Goal: Communication & Community: Answer question/provide support

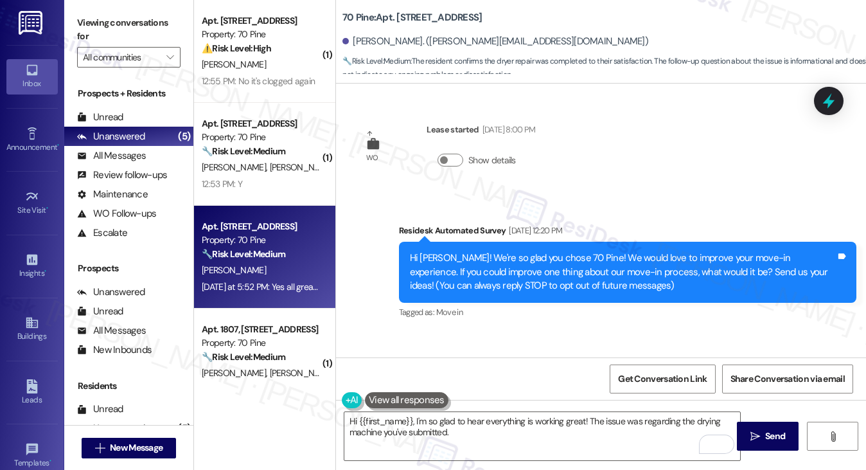
scroll to position [658, 0]
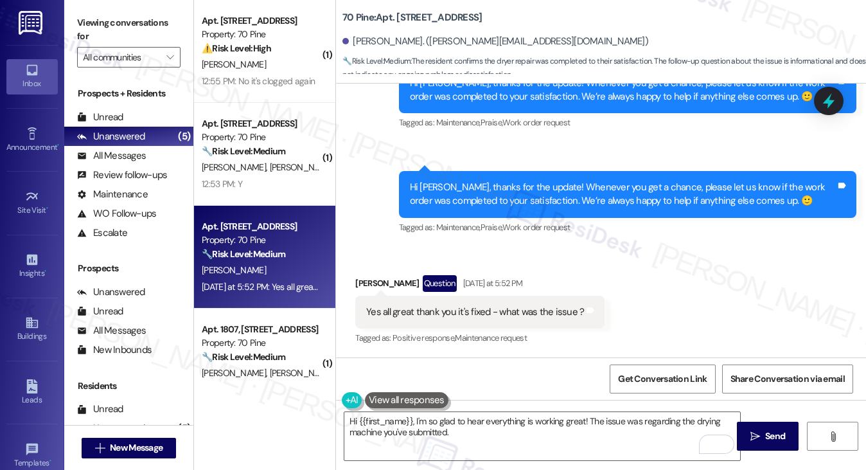
click at [473, 313] on div "Yes all great thank you it's fixed - what was the issue ?" at bounding box center [475, 311] width 218 height 13
click at [467, 423] on textarea "Hi {{first_name}}, I'm so glad to hear everything is working great! The issue w…" at bounding box center [542, 436] width 396 height 48
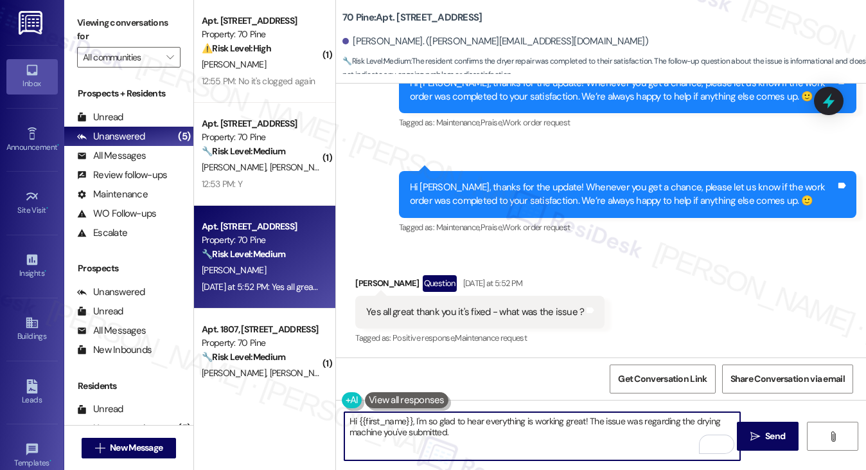
click at [467, 423] on textarea "Hi {{first_name}}, I'm so glad to hear everything is working great! The issue w…" at bounding box center [542, 436] width 396 height 48
click at [514, 436] on textarea "Hi {{first_name}}, I'm so glad to hear everything is working great! The issue w…" at bounding box center [542, 436] width 396 height 48
drag, startPoint x: 532, startPoint y: 431, endPoint x: 462, endPoint y: 427, distance: 70.2
click at [462, 427] on textarea "Hi {{first_name}}, I'm so glad to hear everything is working great! The issue w…" at bounding box center [542, 436] width 396 height 48
click at [496, 431] on textarea "Hi {{first_name}}, I'm so glad to hear everything is working great! The issue w…" at bounding box center [542, 436] width 396 height 48
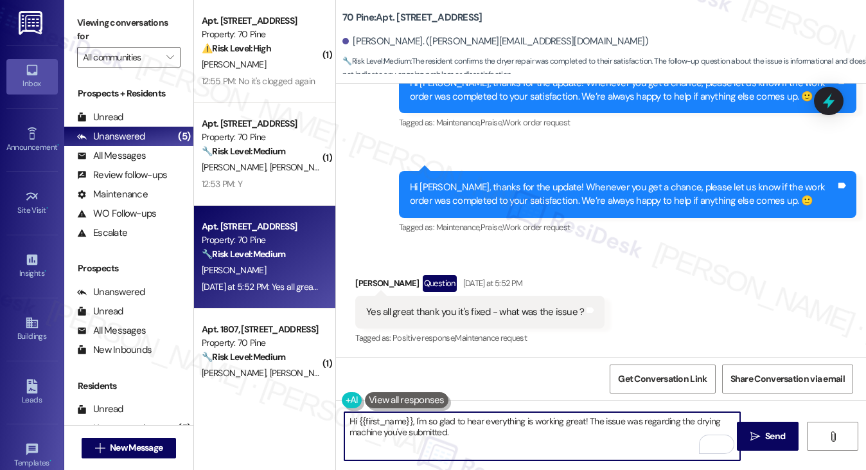
click at [470, 434] on textarea "Hi {{first_name}}, I'm so glad to hear everything is working great! The issue w…" at bounding box center [542, 436] width 396 height 48
drag, startPoint x: 414, startPoint y: 421, endPoint x: 447, endPoint y: 420, distance: 32.8
click at [414, 421] on textarea "Hi {{first_name}}, I'm so glad to hear everything is working great! The issue w…" at bounding box center [542, 436] width 396 height 48
click at [436, 312] on div "Yes all great thank you it's fixed - what was the issue ?" at bounding box center [475, 311] width 218 height 13
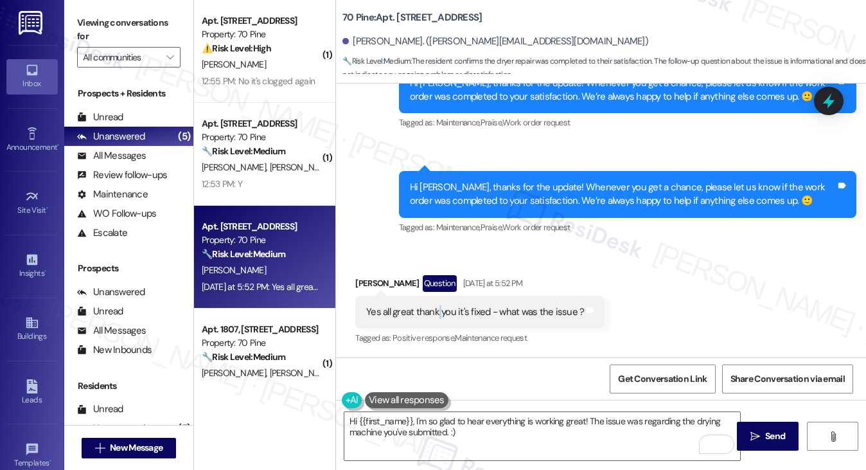
click at [436, 312] on div "Yes all great thank you it's fixed - what was the issue ?" at bounding box center [475, 311] width 218 height 13
click at [431, 436] on textarea "Hi {{first_name}}, I'm so glad to hear everything is working great! The issue w…" at bounding box center [542, 436] width 396 height 48
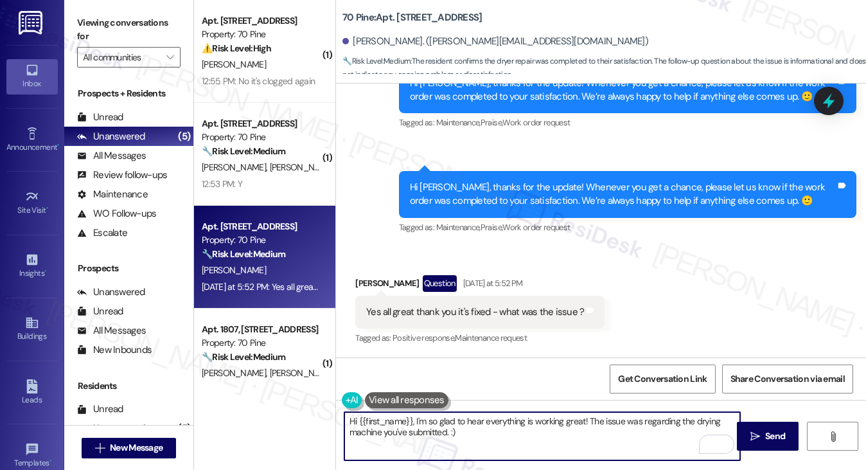
drag, startPoint x: 413, startPoint y: 421, endPoint x: 432, endPoint y: 421, distance: 19.3
click at [413, 421] on textarea "Hi {{first_name}}, I'm so glad to hear everything is working great! The issue w…" at bounding box center [542, 436] width 396 height 48
click at [504, 418] on textarea "Hi {{first_name}} you're welcome and I'm so glad to hear everything is working …" at bounding box center [542, 436] width 396 height 48
click at [570, 423] on textarea "Hi {{first_name}}, you're welcome, and I'm glad to hear everything is working g…" at bounding box center [542, 436] width 396 height 48
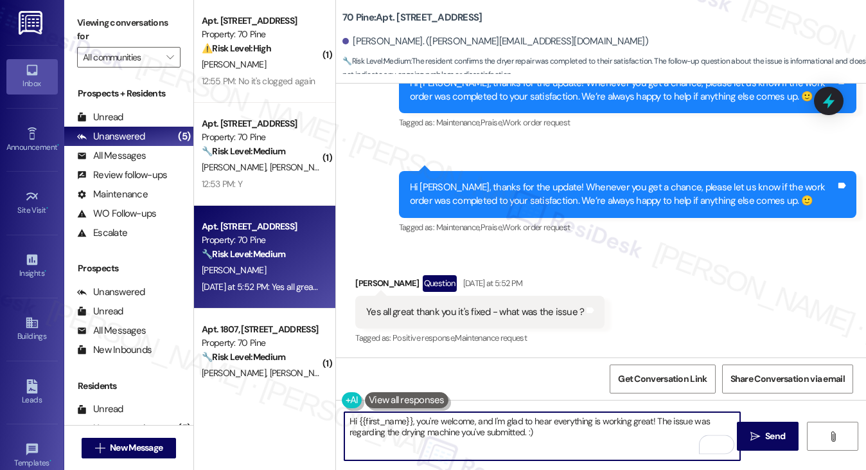
click at [622, 431] on textarea "Hi {{first_name}}, you're welcome, and I'm glad to hear everything is working g…" at bounding box center [542, 436] width 396 height 48
drag, startPoint x: 683, startPoint y: 427, endPoint x: 519, endPoint y: 423, distance: 163.9
click at [519, 423] on textarea "Hi {{first_name}}, you're welcome, and I'm glad to hear everything is working g…" at bounding box center [542, 436] width 396 height 48
click at [549, 431] on textarea "Hi {{first_name}}, you're welcome, and I'm glad to hear everything is working g…" at bounding box center [542, 436] width 396 height 48
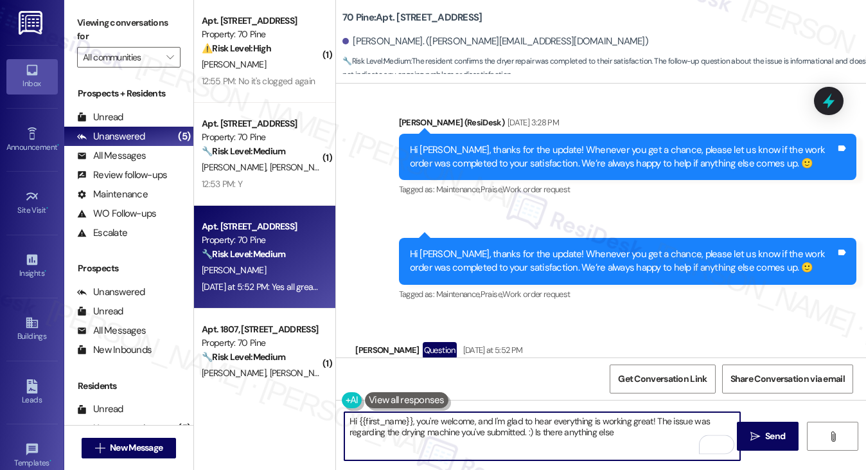
scroll to position [594, 0]
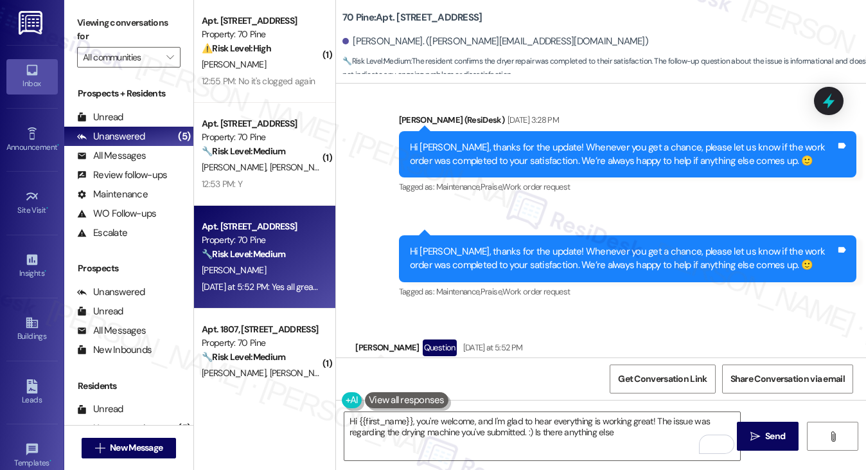
click at [861, 163] on div "Sent via SMS [PERSON_NAME] (ResiDesk) [DATE] 3:28 PM Hi [PERSON_NAME], thanks f…" at bounding box center [627, 154] width 477 height 103
drag, startPoint x: 88, startPoint y: 30, endPoint x: 102, endPoint y: 33, distance: 14.4
click at [88, 30] on label "Viewing conversations for" at bounding box center [128, 30] width 103 height 34
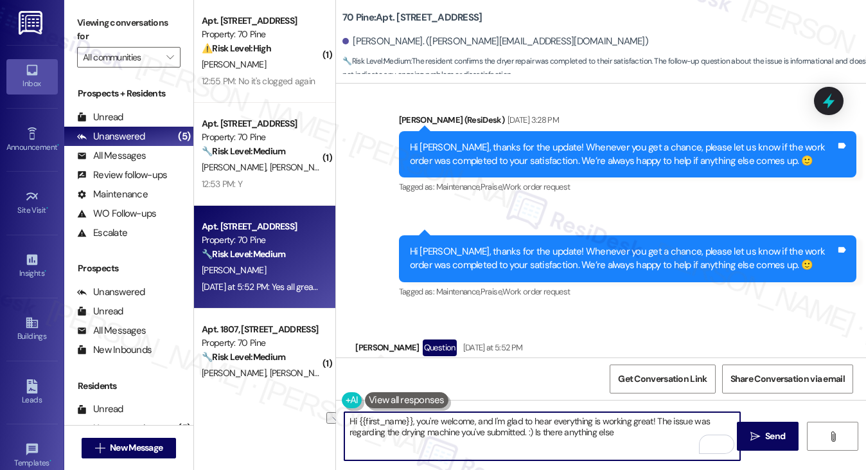
drag, startPoint x: 627, startPoint y: 436, endPoint x: 533, endPoint y: 435, distance: 93.8
click at [533, 435] on textarea "Hi {{first_name}}, you're welcome, and I'm glad to hear everything is working g…" at bounding box center [542, 436] width 396 height 48
paste textarea ""Could I also take this chance to ask about your living experience? Has {{prope…"
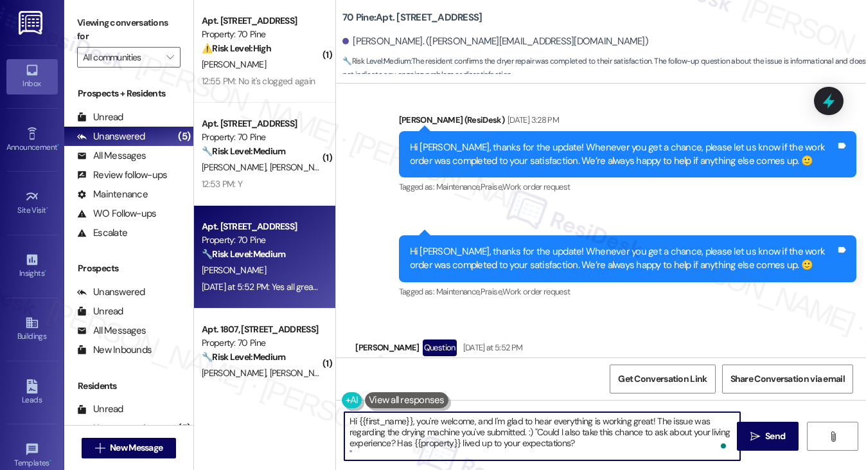
click at [534, 431] on textarea "Hi {{first_name}}, you're welcome, and I'm glad to hear everything is working g…" at bounding box center [542, 436] width 396 height 48
drag, startPoint x: 584, startPoint y: 444, endPoint x: 573, endPoint y: 448, distance: 11.6
click at [584, 444] on textarea "Hi {{first_name}}, you're welcome, and I'm glad to hear everything is working g…" at bounding box center [542, 436] width 396 height 48
click at [524, 456] on textarea "Hi {{first_name}}, you're welcome, and I'm glad to hear everything is working g…" at bounding box center [542, 436] width 396 height 48
click at [630, 328] on div "Received via SMS [PERSON_NAME] Question [DATE] at 5:52 PM Yes all great thank y…" at bounding box center [601, 365] width 530 height 111
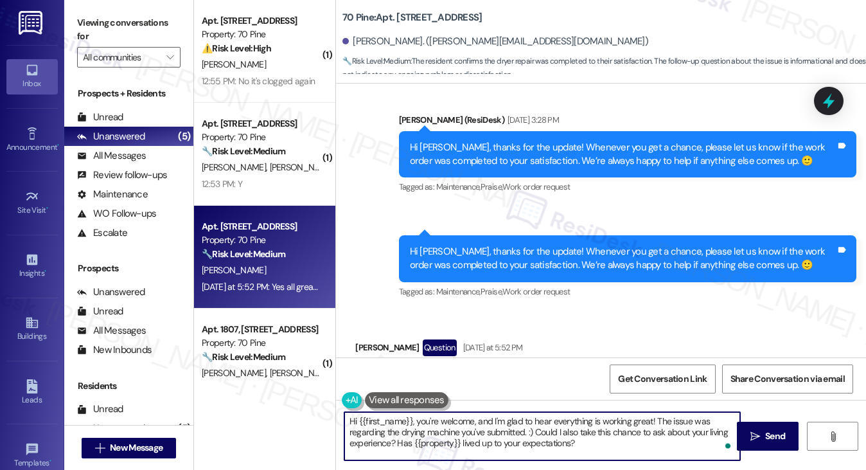
click at [504, 433] on textarea "Hi {{first_name}}, you're welcome, and I'm glad to hear everything is working g…" at bounding box center [542, 436] width 396 height 48
click at [449, 429] on textarea "Hi {{first_name}}, you're welcome, and I'm glad to hear everything is working g…" at bounding box center [542, 436] width 396 height 48
click at [447, 429] on textarea "Hi {{first_name}}, you're welcome, and I'm glad to hear everything is working g…" at bounding box center [542, 436] width 396 height 48
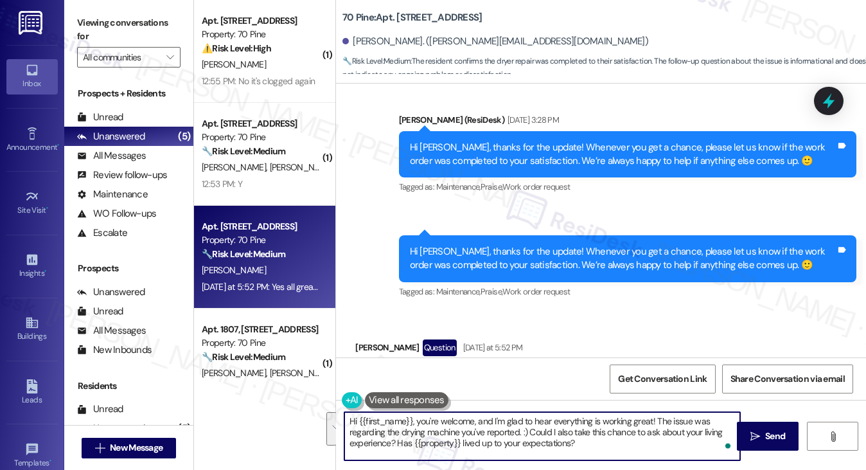
type textarea "Hi {{first_name}}, you're welcome, and I'm glad to hear everything is working g…"
click at [522, 274] on div "Hi [PERSON_NAME], thanks for the update! Whenever you get a chance, please let …" at bounding box center [628, 258] width 458 height 47
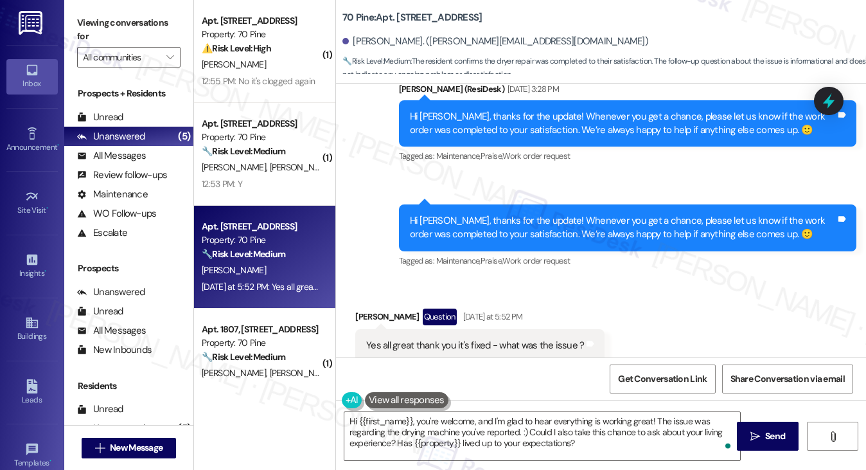
scroll to position [658, 0]
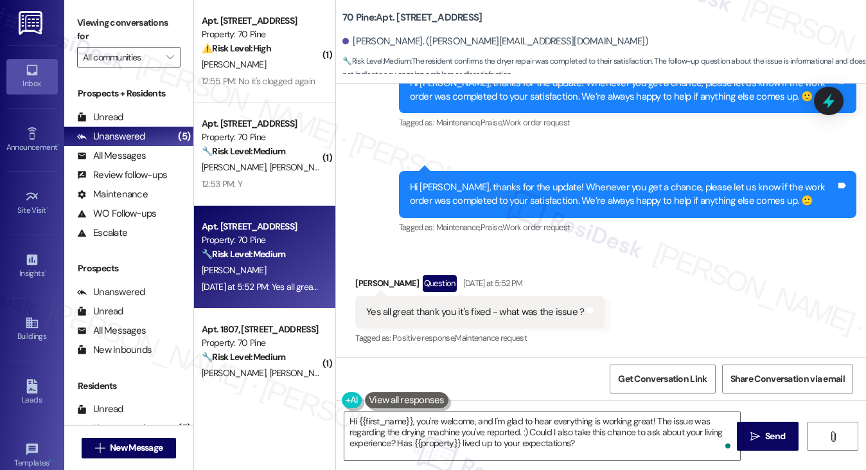
click at [489, 318] on div "Yes all great thank you it's fixed - what was the issue ? Tags and notes" at bounding box center [479, 312] width 249 height 33
click at [620, 197] on div "Hi [PERSON_NAME], thanks for the update! Whenever you get a chance, please let …" at bounding box center [623, 195] width 426 height 28
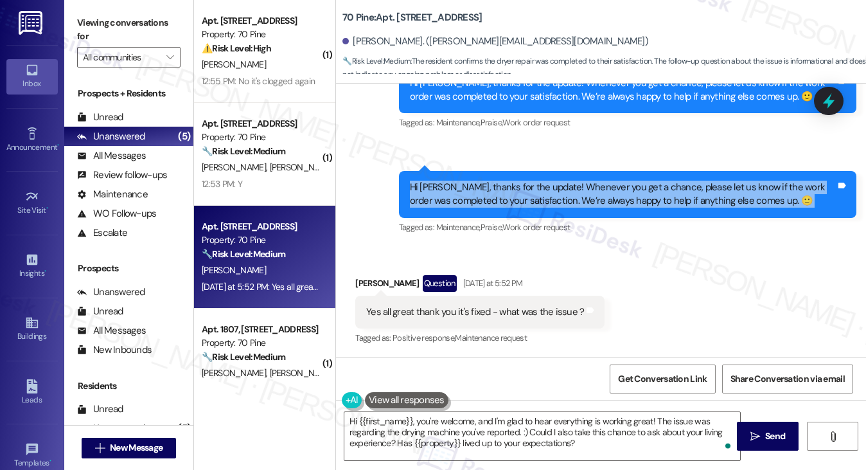
click at [620, 197] on div "Hi [PERSON_NAME], thanks for the update! Whenever you get a chance, please let …" at bounding box center [623, 195] width 426 height 28
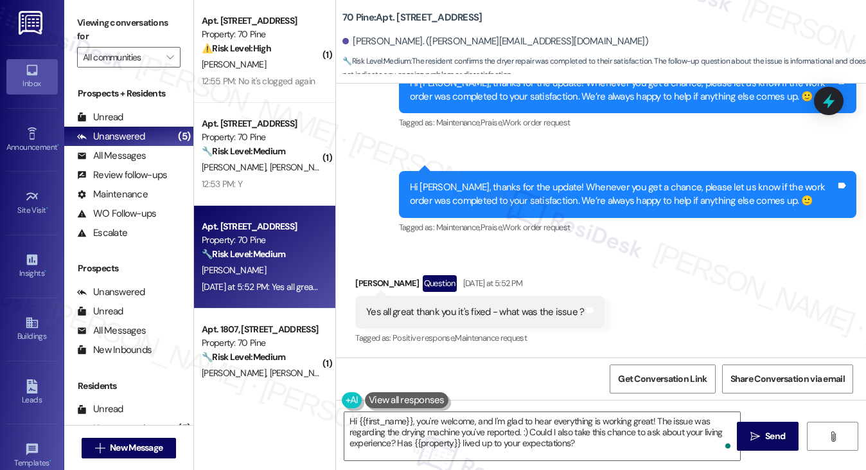
click at [650, 285] on div "Received via SMS [PERSON_NAME] Question [DATE] at 5:52 PM Yes all great thank y…" at bounding box center [601, 301] width 530 height 111
click at [429, 424] on textarea "Hi {{first_name}}, you're welcome, and I'm glad to hear everything is working g…" at bounding box center [542, 436] width 396 height 48
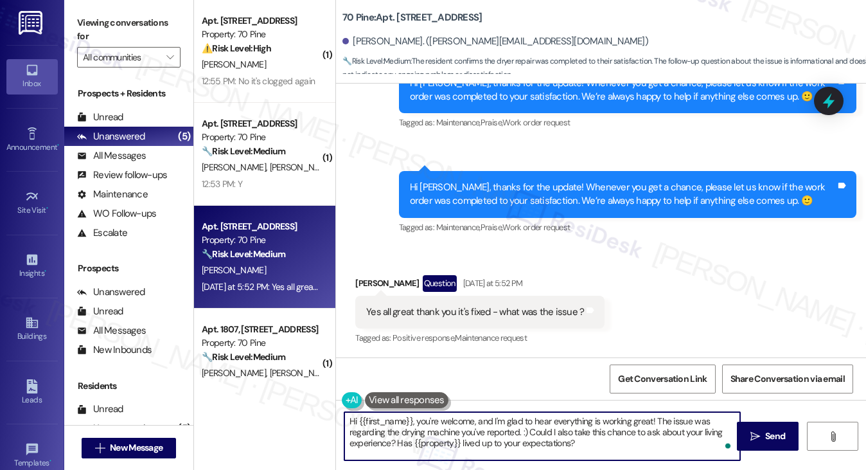
click at [429, 424] on textarea "Hi {{first_name}}, you're welcome, and I'm glad to hear everything is working g…" at bounding box center [542, 436] width 396 height 48
click at [587, 426] on textarea "Hi {{first_name}}, you're welcome, and I'm glad to hear everything is working g…" at bounding box center [542, 436] width 396 height 48
click at [659, 417] on textarea "Hi {{first_name}}, you're welcome, and I'm glad to hear everything is working g…" at bounding box center [542, 436] width 396 height 48
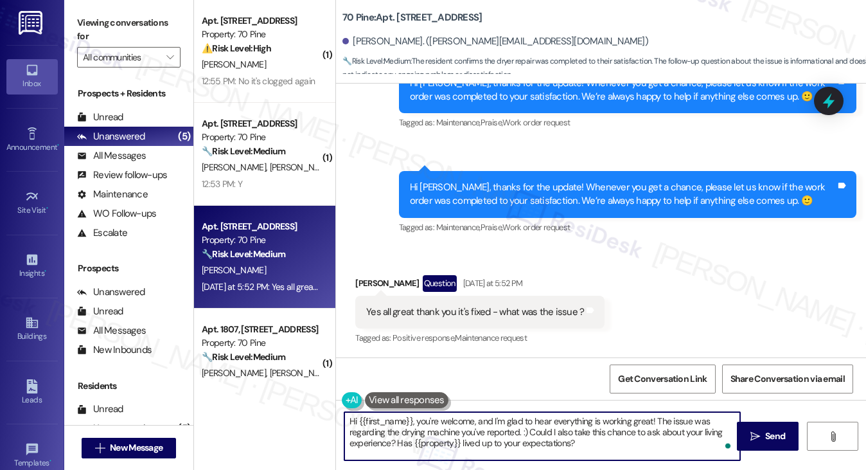
click at [499, 447] on textarea "Hi {{first_name}}, you're welcome, and I'm glad to hear everything is working g…" at bounding box center [542, 436] width 396 height 48
click at [532, 429] on textarea "Hi {{first_name}}, you're welcome, and I'm glad to hear everything is working g…" at bounding box center [542, 436] width 396 height 48
click at [609, 429] on textarea "Hi {{first_name}}, you're welcome, and I'm glad to hear everything is working g…" at bounding box center [542, 436] width 396 height 48
click at [715, 443] on textarea "Hi {{first_name}}, you're welcome, and I'm glad to hear everything is working g…" at bounding box center [542, 436] width 396 height 48
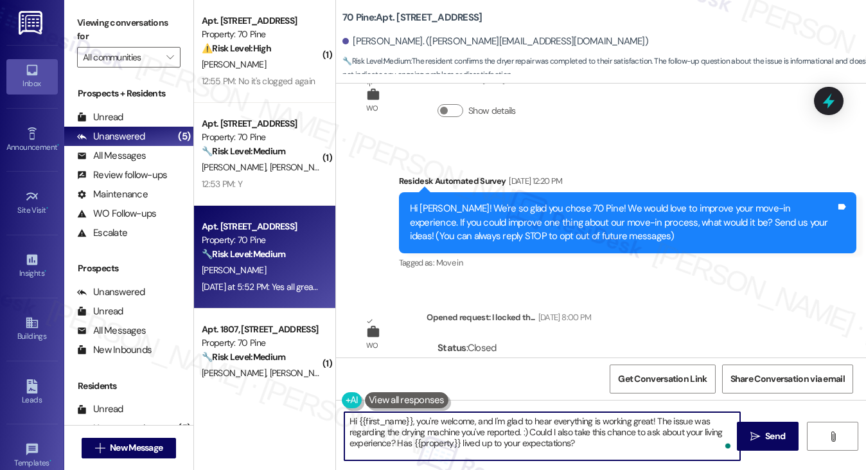
scroll to position [0, 0]
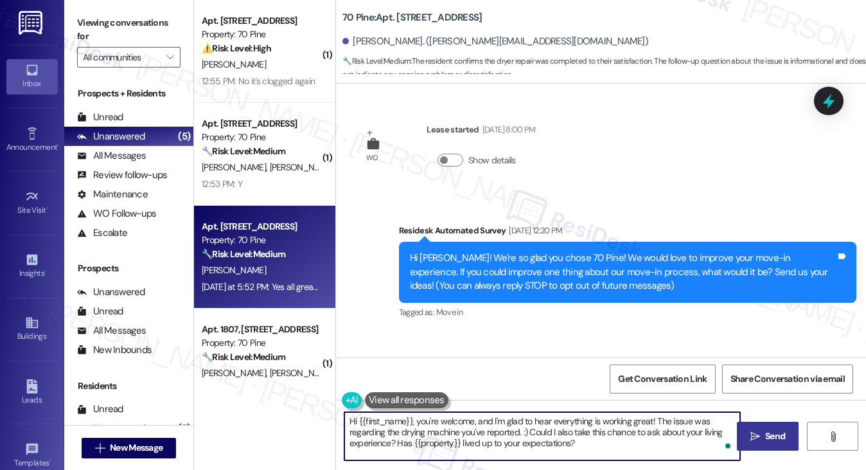
click at [751, 446] on button " Send" at bounding box center [768, 436] width 62 height 29
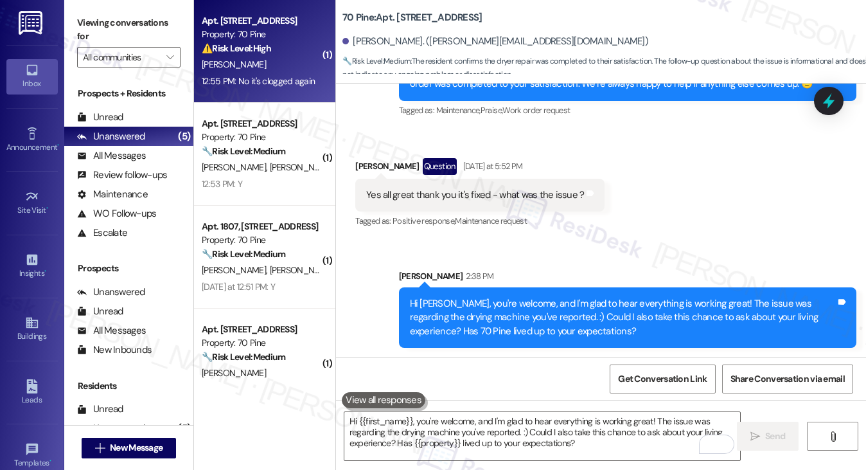
click at [269, 55] on div "⚠️ Risk Level: High The resident indicates that the bathroom is clogged again a…" at bounding box center [261, 48] width 119 height 13
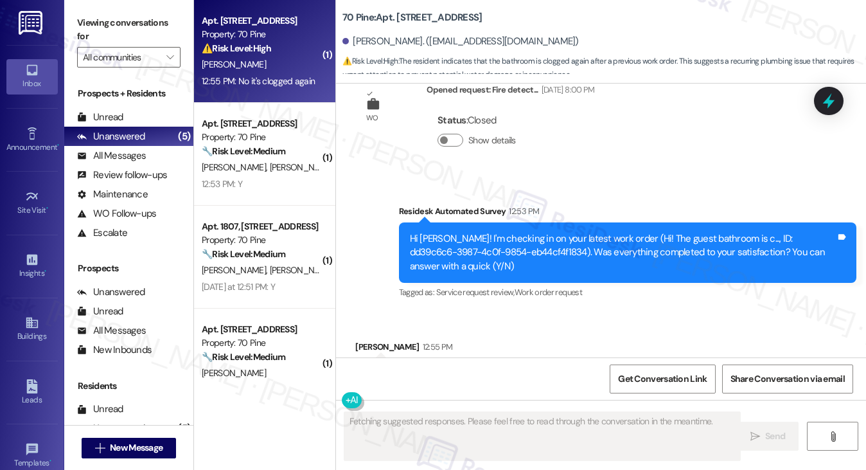
scroll to position [1378, 0]
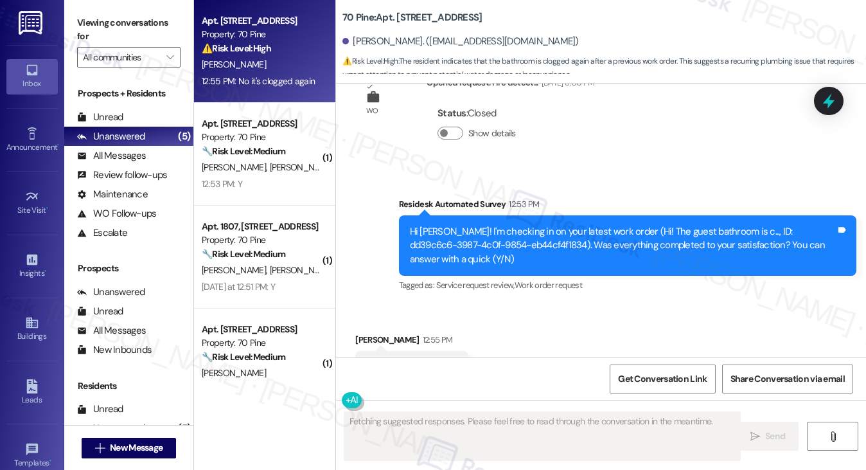
click at [522, 225] on div "Hi [PERSON_NAME]! I'm checking in on your latest work order (Hi! The guest bath…" at bounding box center [623, 245] width 426 height 41
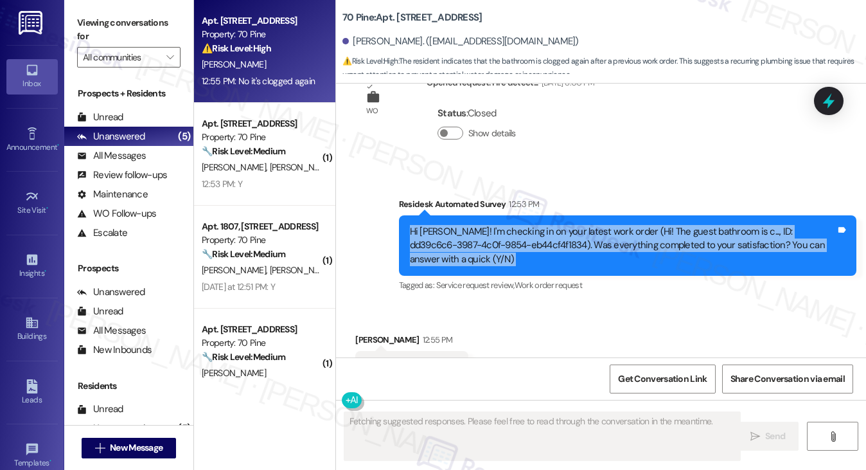
click at [522, 225] on div "Hi [PERSON_NAME]! I'm checking in on your latest work order (Hi! The guest bath…" at bounding box center [623, 245] width 426 height 41
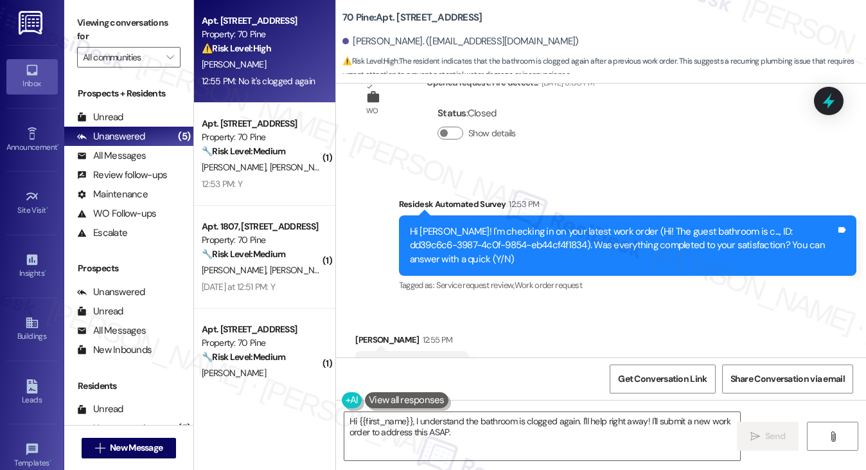
click at [405, 388] on span "Maintenance request" at bounding box center [429, 393] width 72 height 11
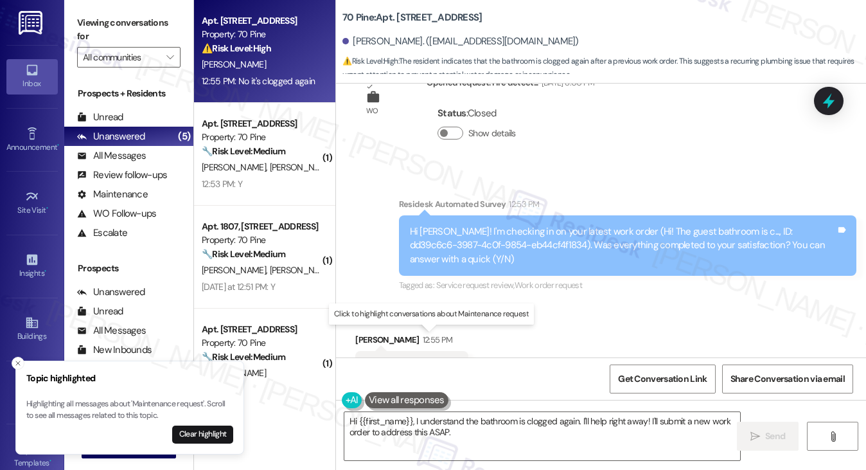
click at [405, 388] on span "Maintenance request" at bounding box center [429, 393] width 72 height 11
click at [465, 429] on textarea "Hi {{first_name}}, I understand the bathroom is clogged again. I'll help right …" at bounding box center [542, 436] width 396 height 48
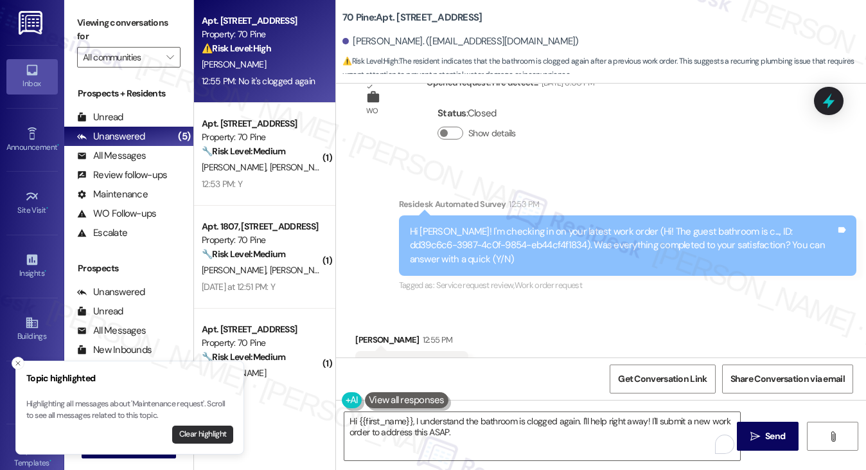
click at [217, 432] on button "Clear highlight" at bounding box center [202, 434] width 61 height 18
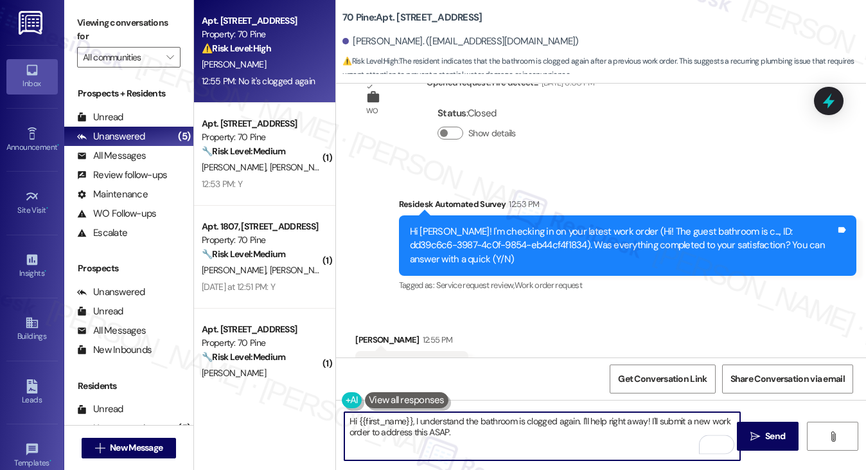
click at [650, 225] on div "Hi [PERSON_NAME]! I'm checking in on your latest work order (Hi! The guest bath…" at bounding box center [623, 245] width 426 height 41
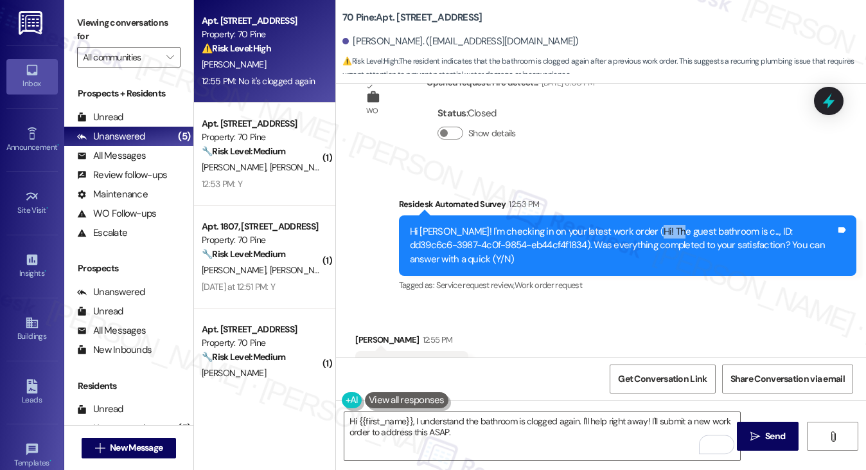
click at [650, 225] on div "Hi [PERSON_NAME]! I'm checking in on your latest work order (Hi! The guest bath…" at bounding box center [623, 245] width 426 height 41
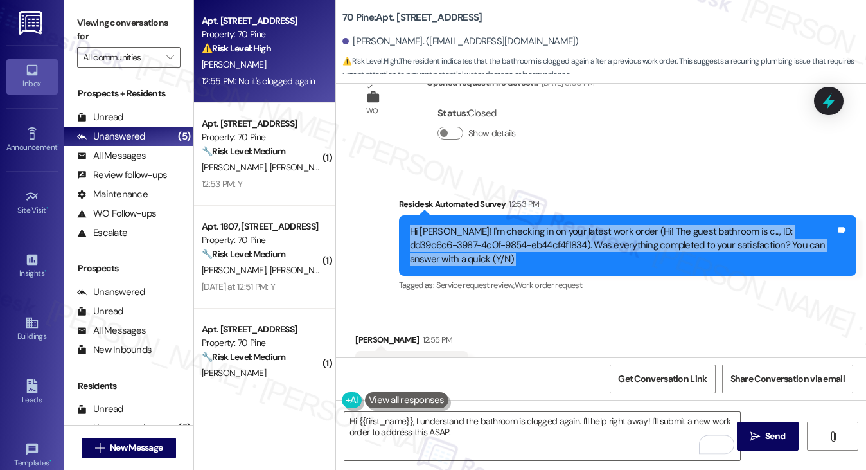
click at [650, 225] on div "Hi [PERSON_NAME]! I'm checking in on your latest work order (Hi! The guest bath…" at bounding box center [623, 245] width 426 height 41
click at [530, 441] on textarea "Hi {{first_name}}, I understand the bathroom is clogged again. I'll help right …" at bounding box center [542, 436] width 396 height 48
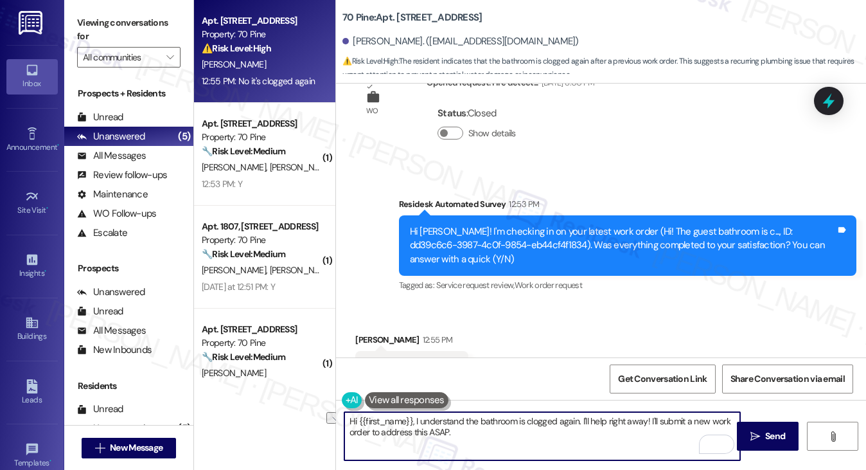
drag, startPoint x: 646, startPoint y: 420, endPoint x: 582, endPoint y: 420, distance: 64.9
click at [582, 420] on textarea "Hi {{first_name}}, I understand the bathroom is clogged again. I'll help right …" at bounding box center [542, 436] width 396 height 48
drag, startPoint x: 393, startPoint y: 434, endPoint x: 360, endPoint y: 434, distance: 32.1
click at [360, 434] on textarea "Hi {{first_name}}, I understand the bathroom is clogged again. I'll submit a ne…" at bounding box center [542, 436] width 396 height 48
click at [461, 225] on div "Hi [PERSON_NAME]! I'm checking in on your latest work order (Hi! The guest bath…" at bounding box center [623, 245] width 426 height 41
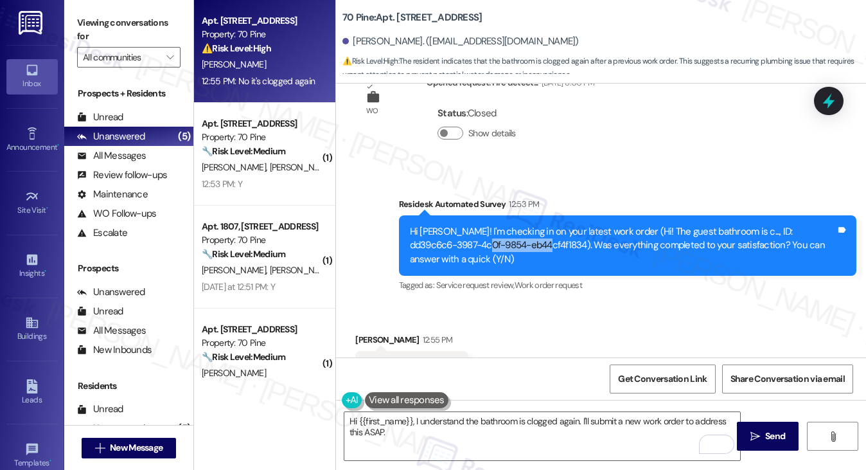
click at [461, 225] on div "Hi [PERSON_NAME]! I'm checking in on your latest work order (Hi! The guest bath…" at bounding box center [623, 245] width 426 height 41
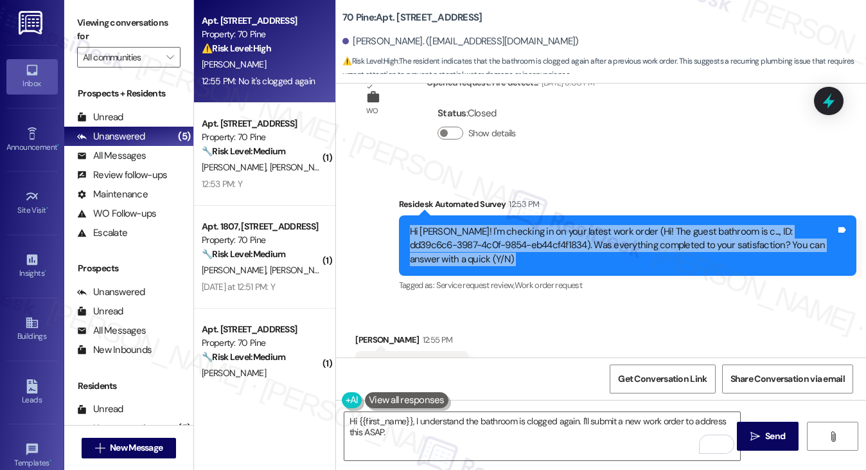
click at [461, 225] on div "Hi [PERSON_NAME]! I'm checking in on your latest work order (Hi! The guest bath…" at bounding box center [623, 245] width 426 height 41
copy div "Hi [PERSON_NAME]! I'm checking in on your latest work order (Hi! The guest bath…"
click at [111, 20] on label "Viewing conversations for" at bounding box center [128, 30] width 103 height 34
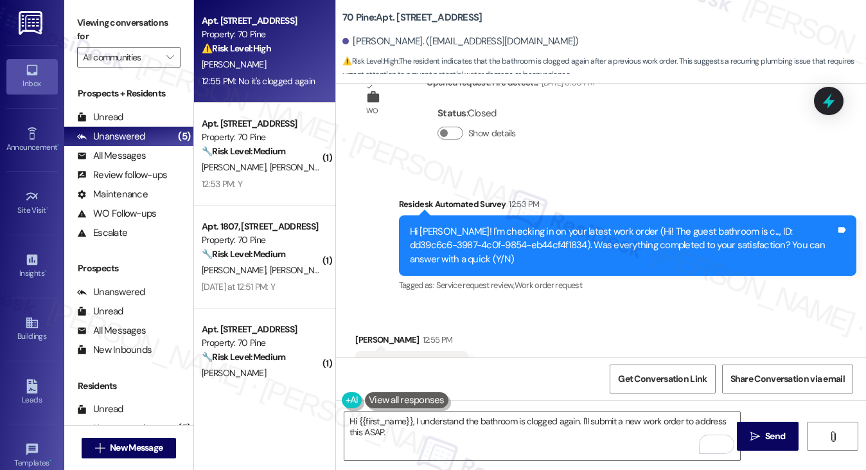
click at [380, 360] on div "No it's clogged again" at bounding box center [407, 366] width 82 height 13
copy div "No it's clogged again Tags and notes"
click at [103, 33] on label "Viewing conversations for" at bounding box center [128, 30] width 103 height 34
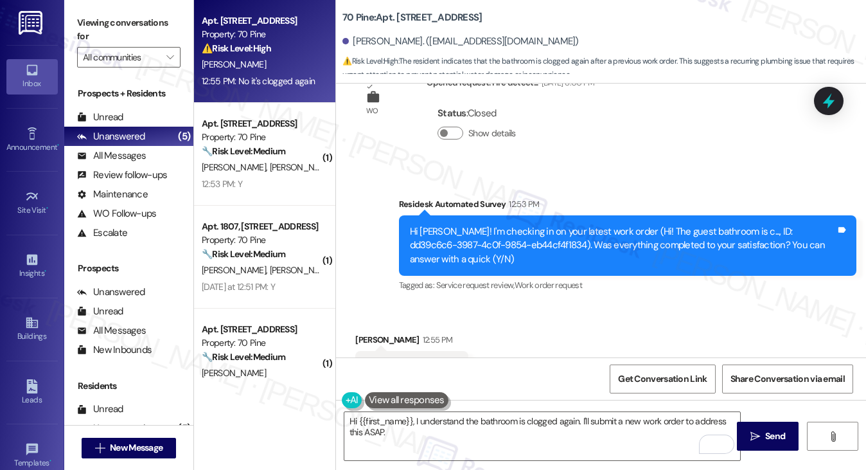
click at [398, 15] on b "70 Pine: Apt. [STREET_ADDRESS]" at bounding box center [411, 17] width 139 height 13
copy b "707"
click at [110, 17] on label "Viewing conversations for" at bounding box center [128, 30] width 103 height 34
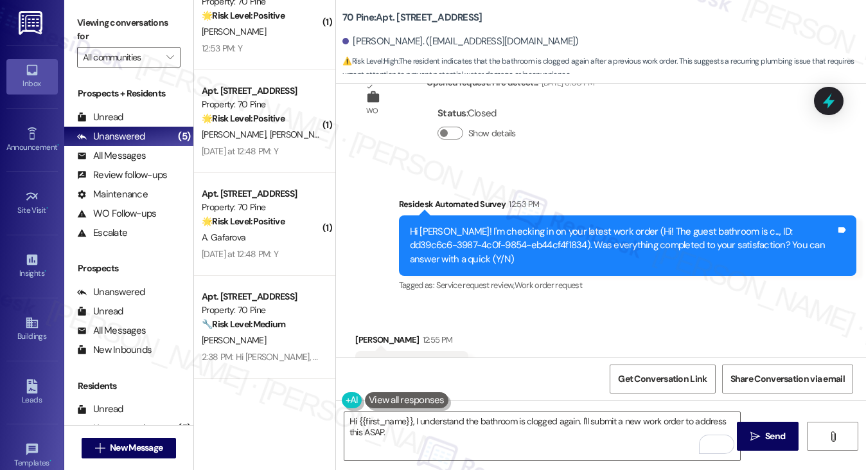
click at [180, 25] on div "Viewing conversations for All communities " at bounding box center [128, 40] width 129 height 80
click at [81, 22] on label "Viewing conversations for" at bounding box center [128, 30] width 103 height 34
click at [467, 426] on textarea "Hi {{first_name}}, I understand the bathroom is clogged again. I'll submit a ne…" at bounding box center [542, 436] width 396 height 48
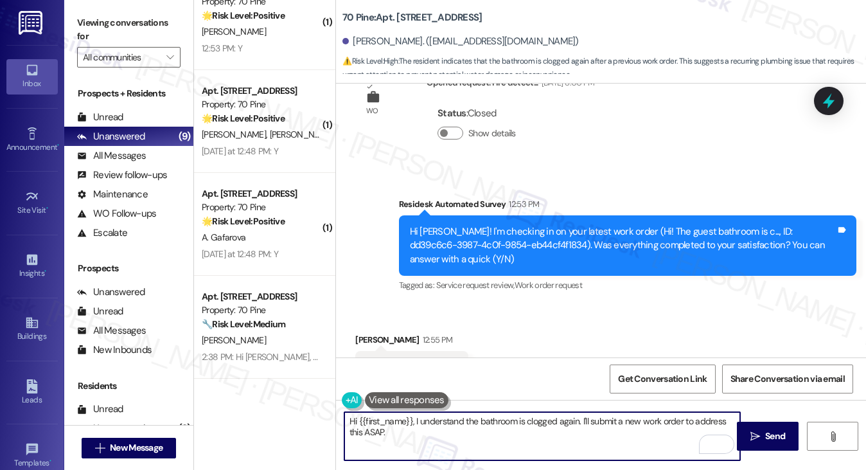
drag, startPoint x: 454, startPoint y: 439, endPoint x: 437, endPoint y: 417, distance: 27.9
click at [437, 417] on textarea "Hi {{first_name}}, I understand the bathroom is clogged again. I'll submit a ne…" at bounding box center [542, 436] width 396 height 48
click at [512, 438] on textarea "Hi {{first_name}}, I understand the bathroom is clogged again. I'll submit a ne…" at bounding box center [542, 436] width 396 height 48
drag, startPoint x: 586, startPoint y: 439, endPoint x: 581, endPoint y: 416, distance: 23.7
click at [581, 416] on textarea "Hi {{first_name}}, I understand the bathroom is clogged again. I'll submit a ne…" at bounding box center [542, 436] width 396 height 48
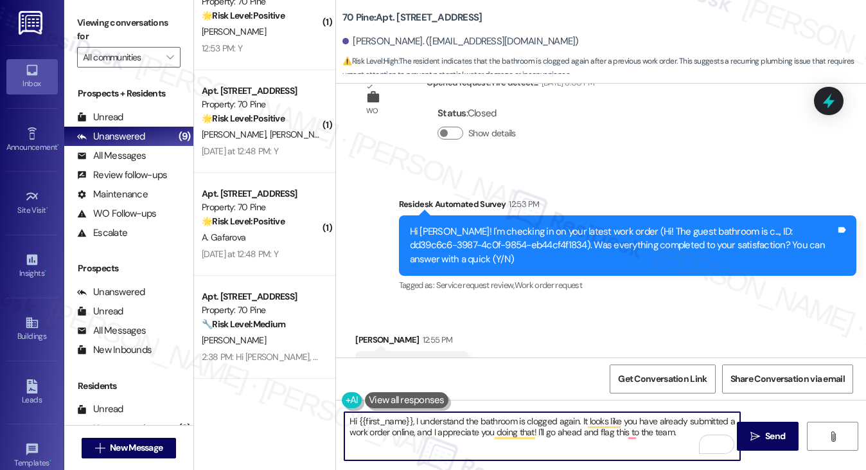
click at [454, 427] on textarea "Hi {{first_name}}, I understand the bathroom is clogged again. It looks like yo…" at bounding box center [542, 436] width 396 height 48
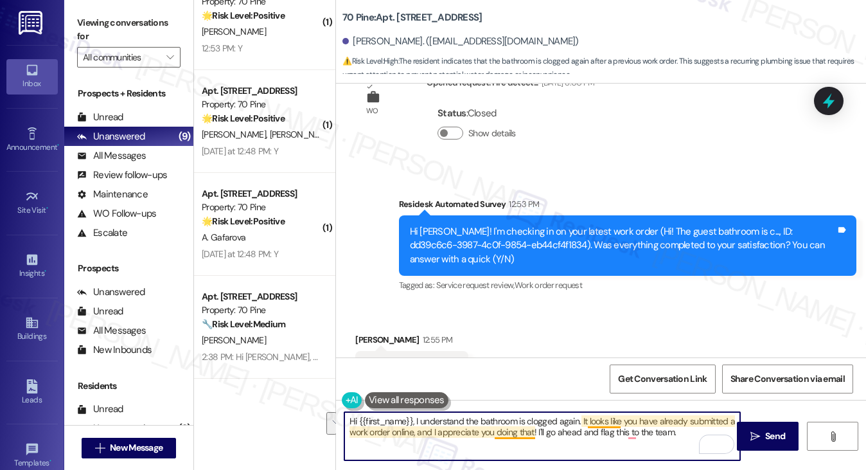
click at [630, 430] on textarea "Hi {{first_name}}, I understand the bathroom is clogged again. It looks like yo…" at bounding box center [542, 436] width 396 height 48
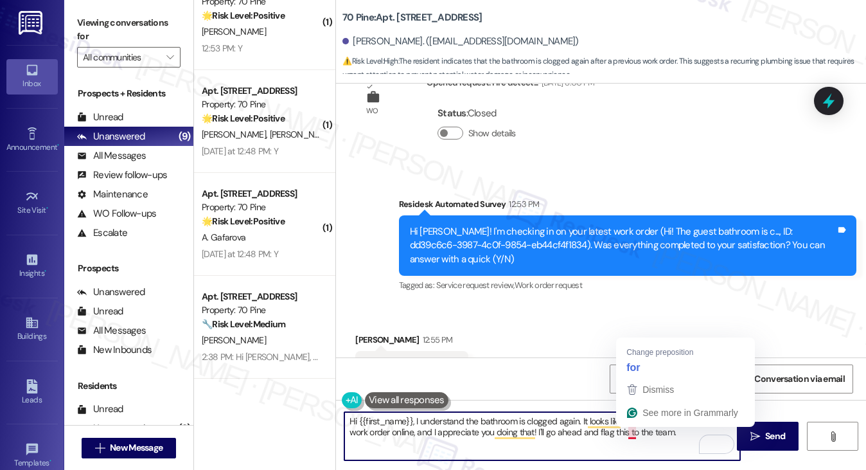
type textarea "Hi {{first_name}}, I understand the bathroom is clogged again. It looks like yo…"
click at [578, 313] on div "Received via SMS [PERSON_NAME] 12:55 PM No it's clogged again Tags and notes Ta…" at bounding box center [601, 358] width 530 height 109
click at [681, 432] on textarea "Hi {{first_name}}, I understand the bathroom is clogged again. It looks like yo…" at bounding box center [542, 436] width 396 height 48
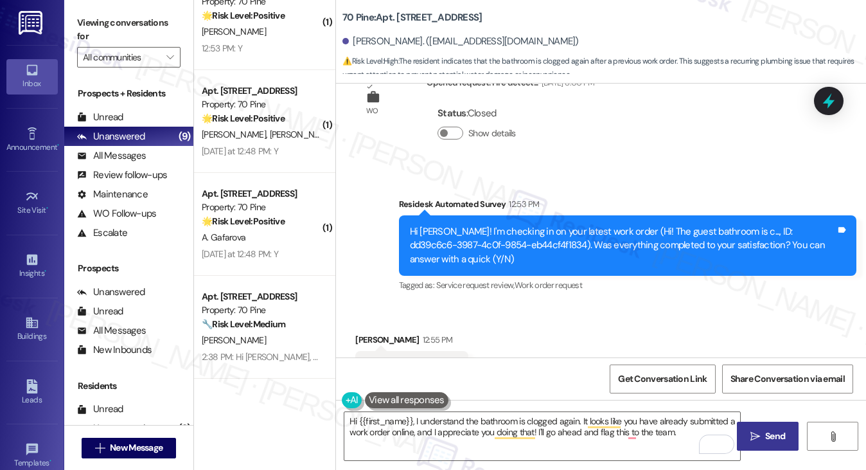
click at [761, 432] on span " Send" at bounding box center [768, 435] width 40 height 13
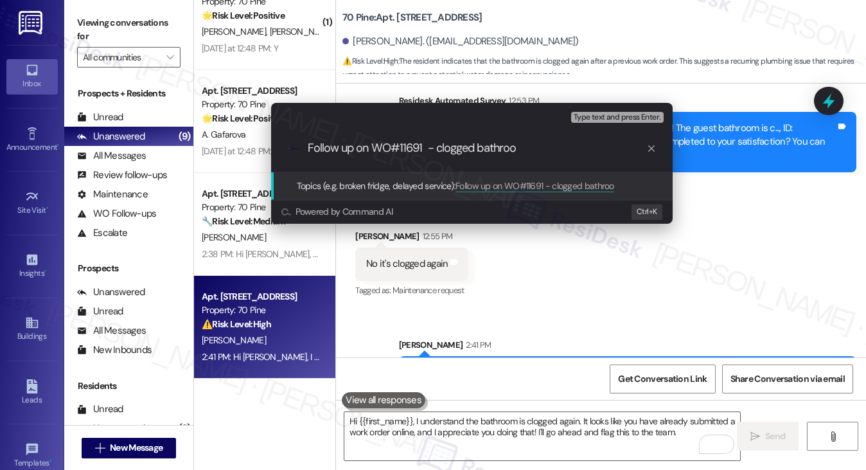
type input "Follow up on WO#11691 - clogged bathroom"
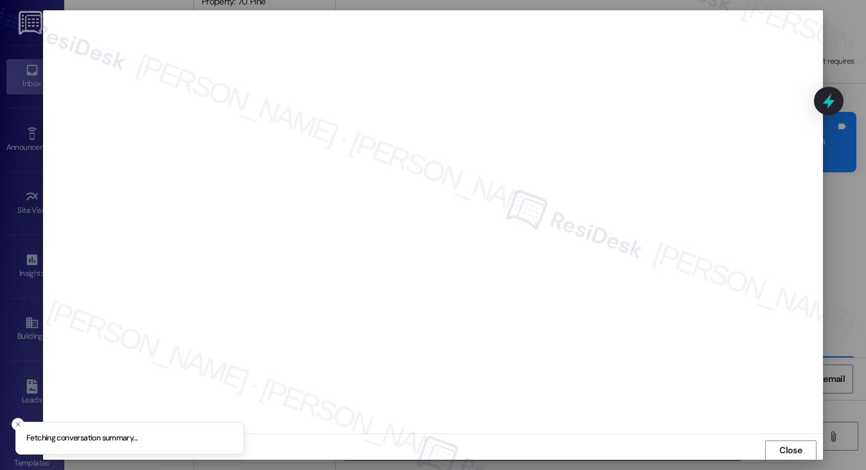
scroll to position [1, 0]
click at [779, 447] on span "Close" at bounding box center [790, 449] width 22 height 13
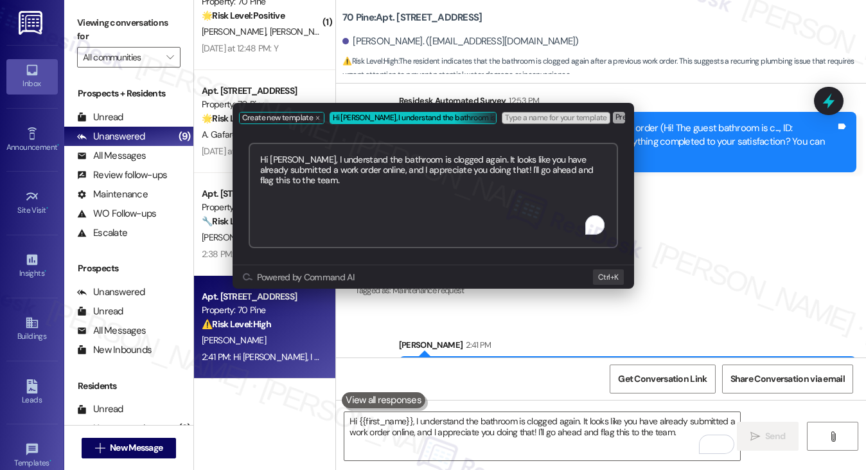
click at [709, 226] on div "Create new template Hi [PERSON_NAME], I understand the bathroom is clogged agai…" at bounding box center [433, 235] width 866 height 470
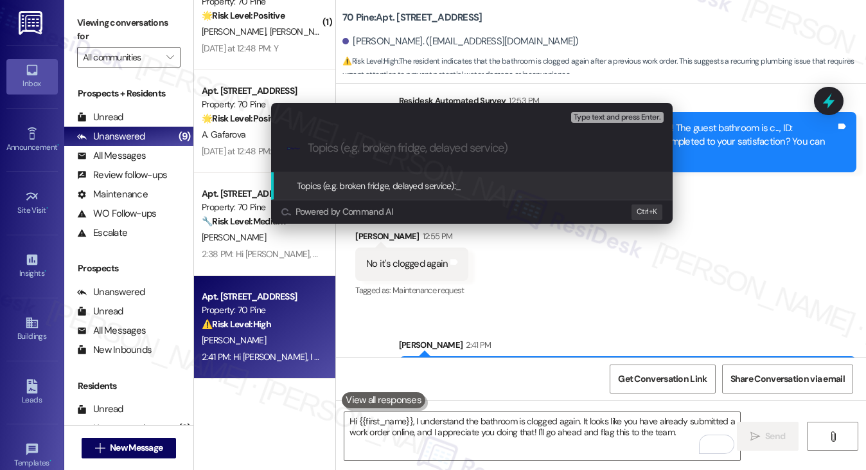
paste input "Follow up on WO#11691 - clogged bathroom"
type input "Follow up on WO#11691 - clogged bathroom toilet"
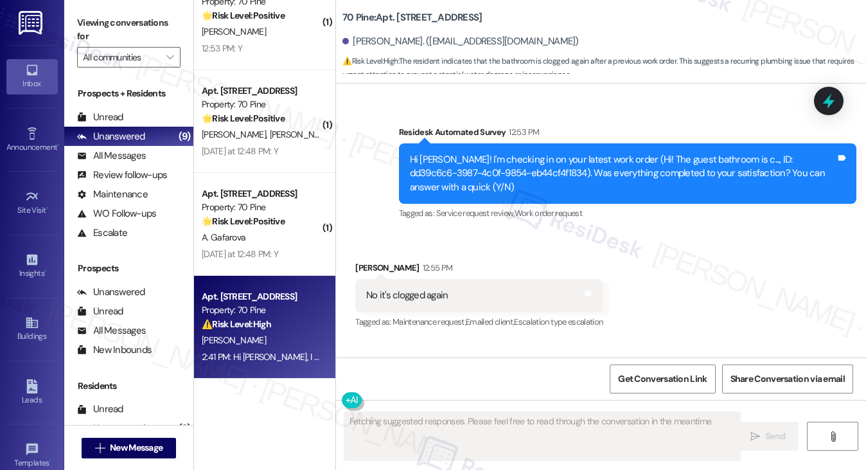
scroll to position [1500, 0]
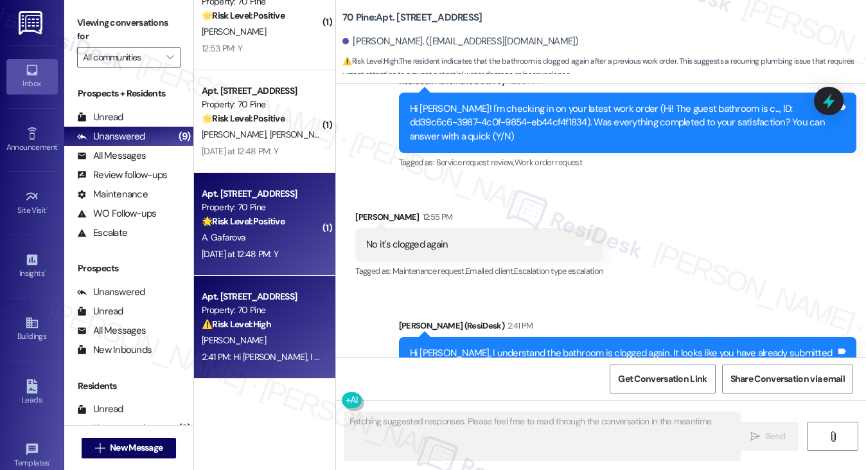
click at [255, 249] on div "[DATE] at 12:48 PM: Y [DATE] at 12:48 PM: Y" at bounding box center [240, 254] width 76 height 12
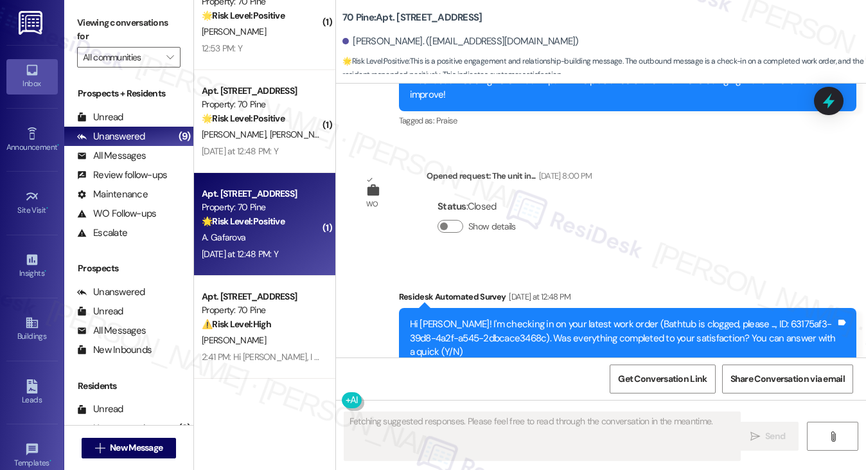
scroll to position [2439, 0]
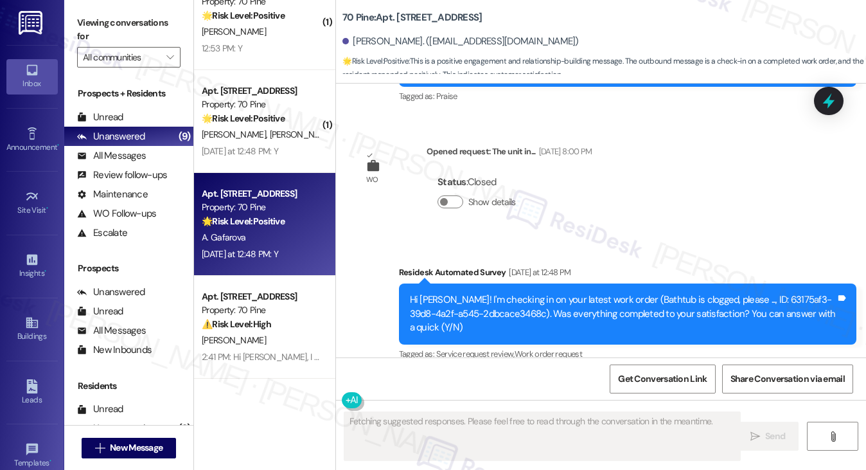
drag, startPoint x: 110, startPoint y: 22, endPoint x: 116, endPoint y: 25, distance: 6.9
click at [110, 22] on label "Viewing conversations for" at bounding box center [128, 30] width 103 height 34
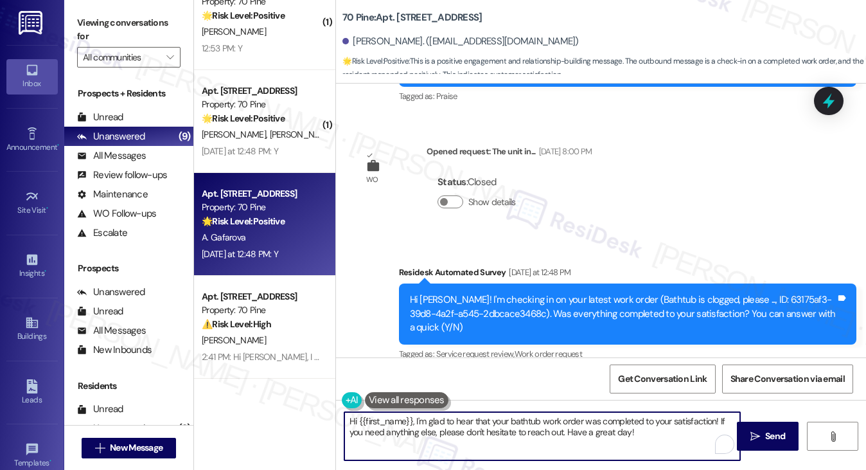
click at [474, 426] on textarea "Hi {{first_name}}, I'm glad to hear that your bathtub work order was completed …" at bounding box center [542, 436] width 396 height 48
paste textarea "! I'm glad to hear that the latest work order was completed to your satisfactio…"
type textarea "Hi {{first_name}}! I'm glad to hear that the latest work order was completed to…"
click at [363, 402] on div "[PERSON_NAME] [DATE] at 12:48 PM" at bounding box center [419, 411] width 129 height 18
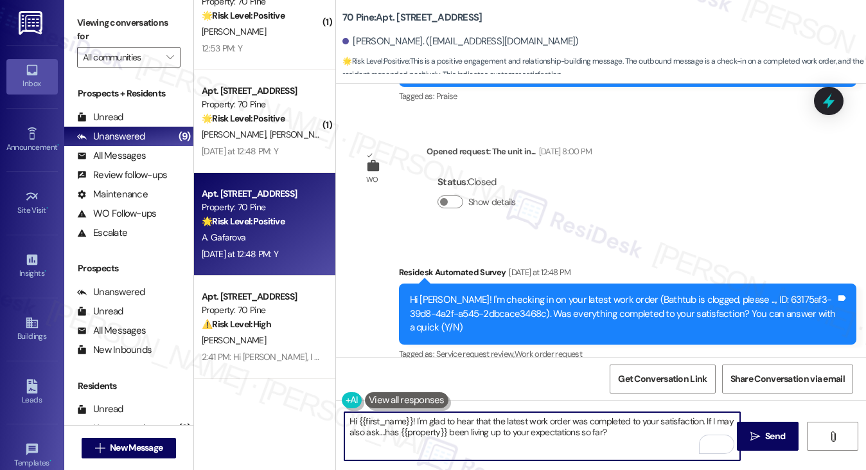
click at [638, 429] on textarea "Hi {{first_name}}! I'm glad to hear that the latest work order was completed to…" at bounding box center [542, 436] width 396 height 48
click at [739, 429] on button " Send" at bounding box center [768, 436] width 62 height 29
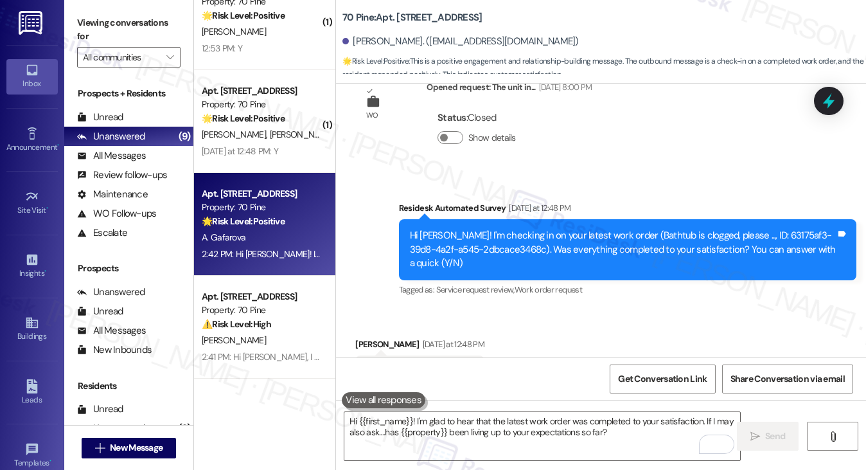
scroll to position [2543, 0]
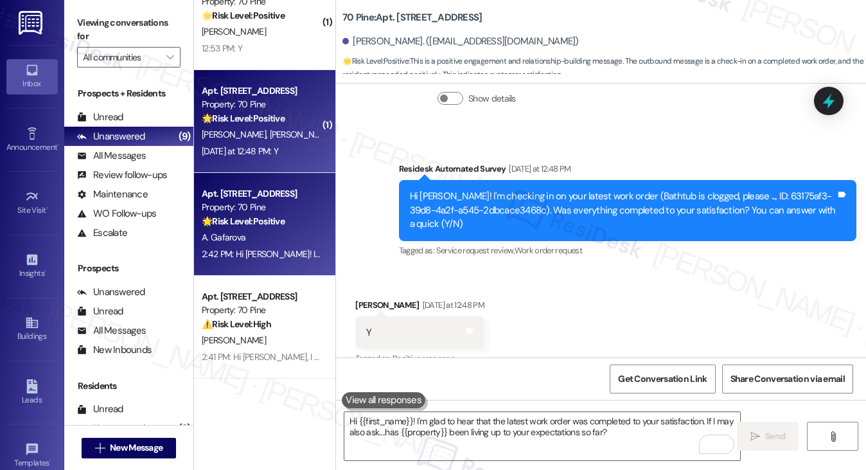
click at [265, 159] on div "[DATE] at 12:48 PM: Y [DATE] at 12:48 PM: Y" at bounding box center [260, 151] width 121 height 16
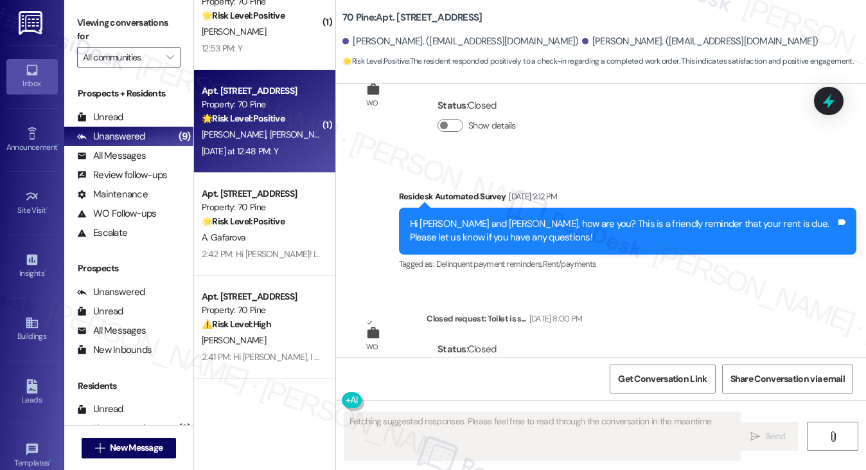
scroll to position [2509, 0]
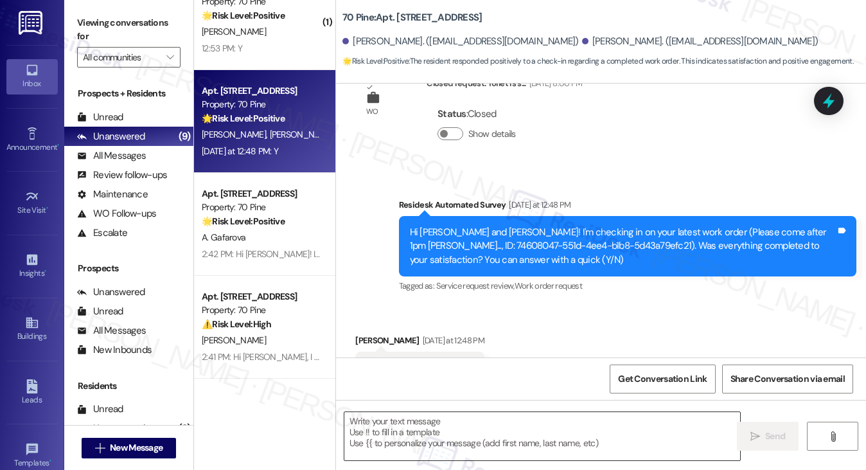
click at [452, 434] on textarea at bounding box center [542, 436] width 396 height 48
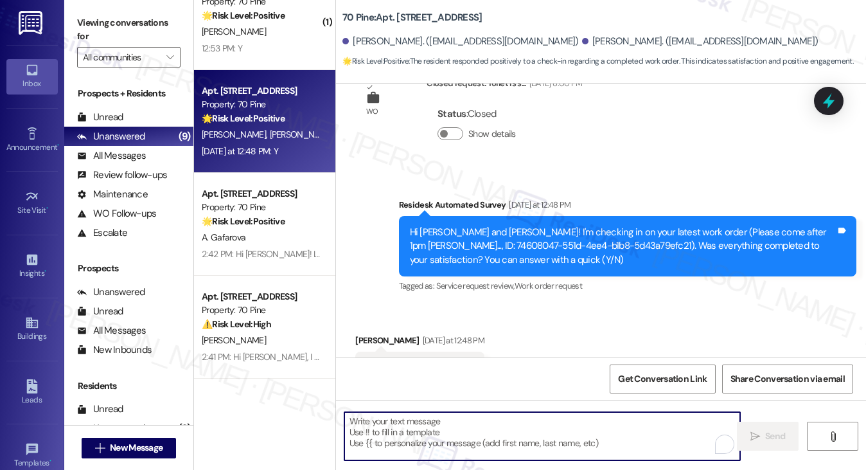
paste textarea "Hi {{first_name}}! I'm glad to hear that the latest work order was completed to…"
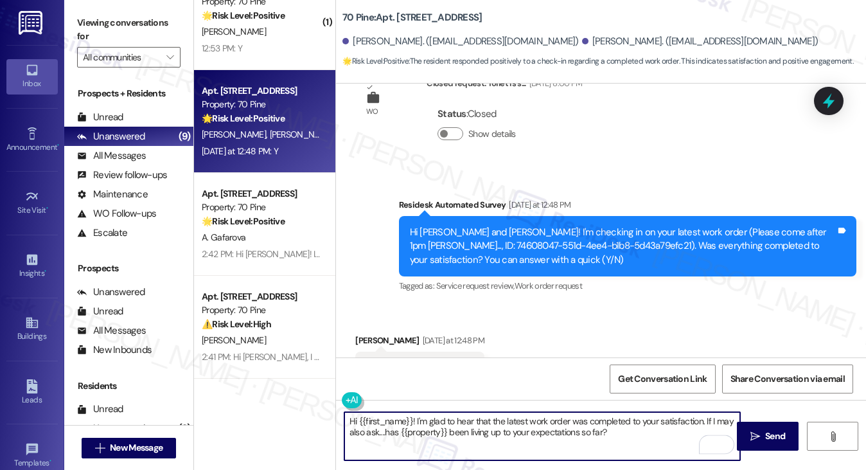
click at [360, 333] on div "[PERSON_NAME] [DATE] at 12:48 PM" at bounding box center [419, 342] width 129 height 18
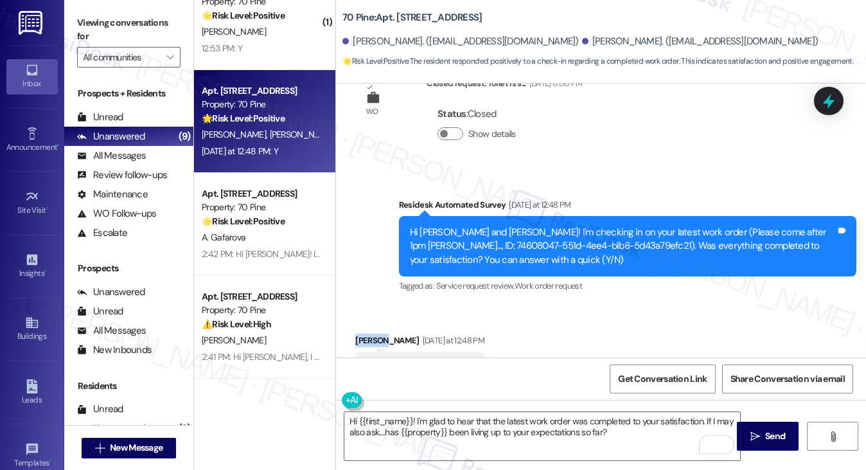
click at [360, 333] on div "[PERSON_NAME] [DATE] at 12:48 PM" at bounding box center [419, 342] width 129 height 18
copy div "[PERSON_NAME]"
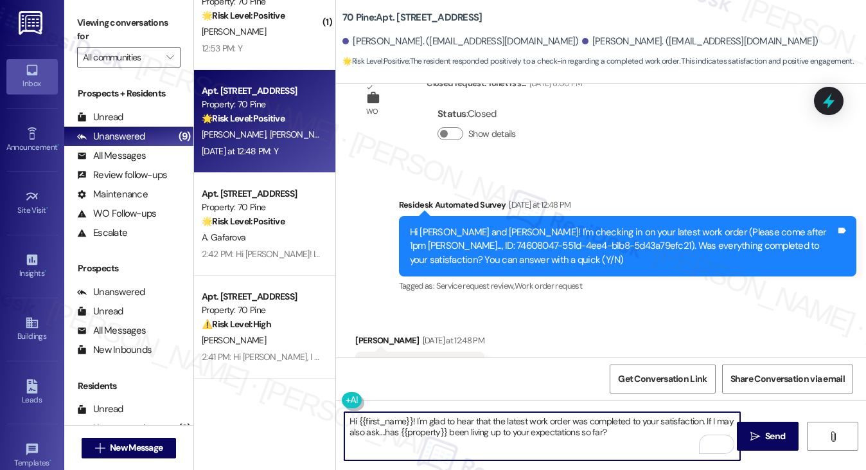
drag, startPoint x: 357, startPoint y: 421, endPoint x: 409, endPoint y: 416, distance: 52.3
click at [411, 416] on textarea "Hi {{first_name}}! I'm glad to hear that the latest work order was completed to…" at bounding box center [542, 436] width 396 height 48
paste textarea "[PERSON_NAME]"
type textarea "Hi [PERSON_NAME]! I'm glad to hear that the latest work order was completed to …"
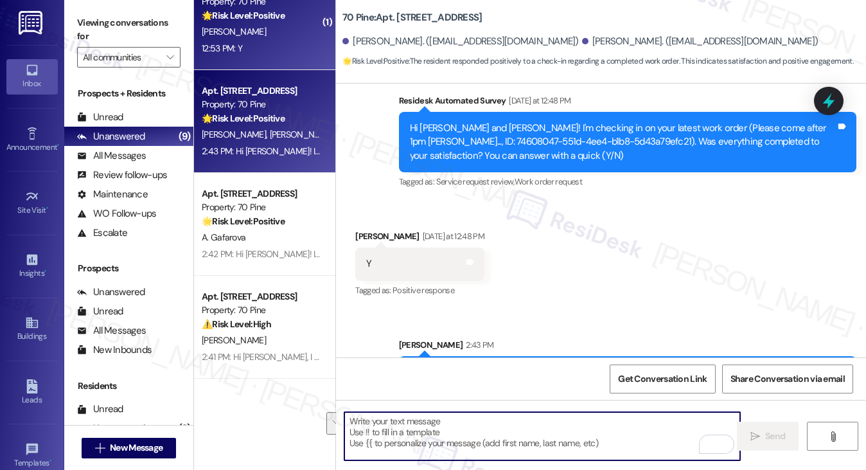
click at [281, 51] on div "12:53 PM: Y 12:53 PM: Y" at bounding box center [260, 48] width 121 height 16
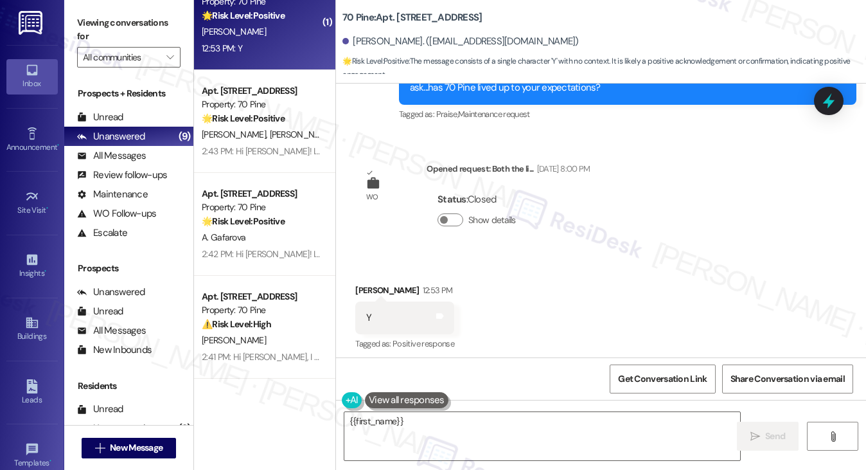
scroll to position [536, 0]
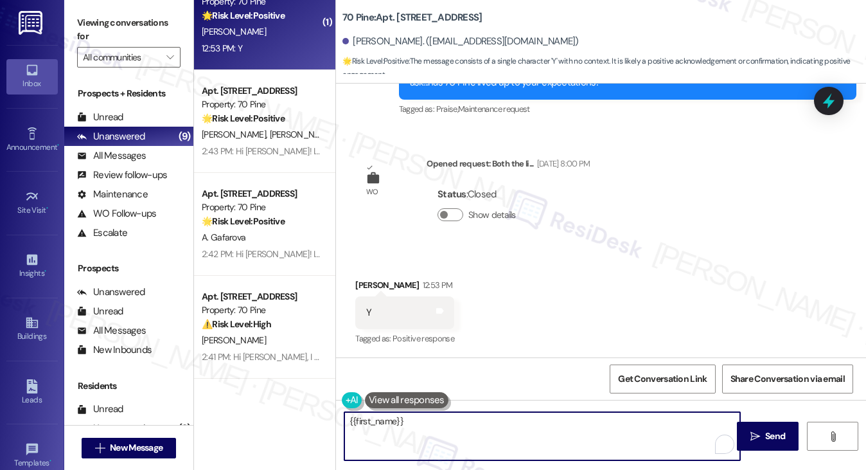
click at [465, 434] on textarea "{{first_name}}, I am unable to address your request as your message is not clea…" at bounding box center [542, 436] width 396 height 48
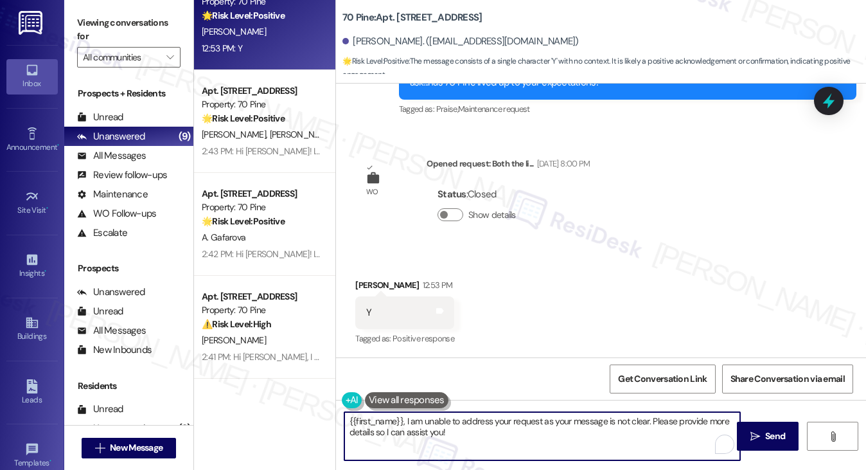
paste textarea "Hi [PERSON_NAME]! I'm glad to hear that the latest work order was completed to …"
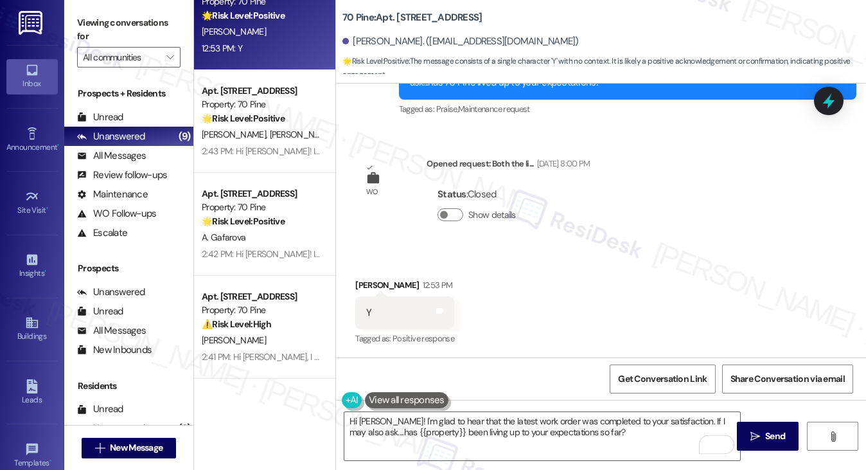
click at [361, 285] on div "[PERSON_NAME] 12:53 PM" at bounding box center [404, 287] width 99 height 18
copy div "Jordan"
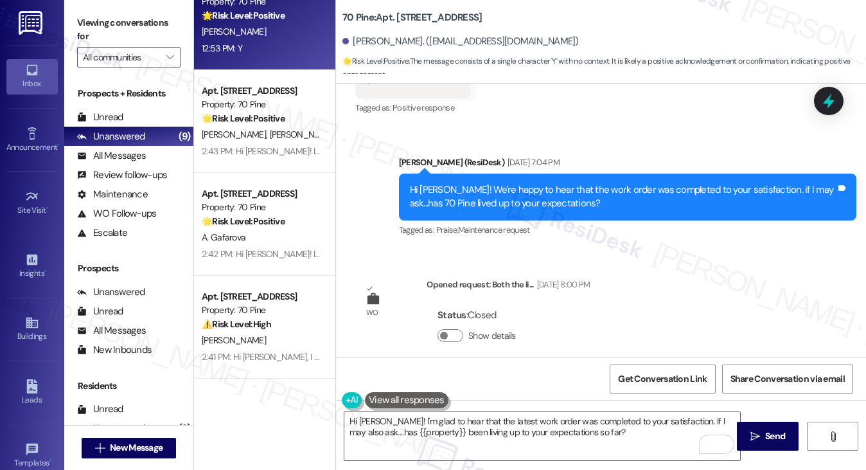
scroll to position [407, 0]
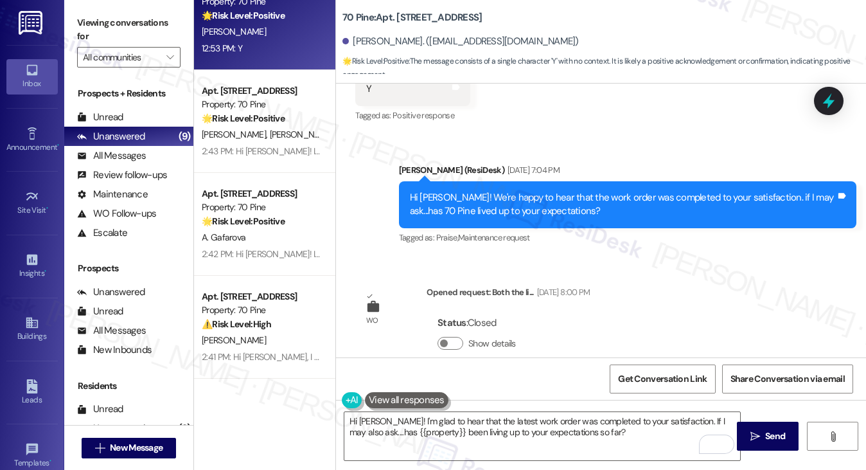
click at [586, 195] on div "Hi [PERSON_NAME]! We're happy to hear that the work order was completed to your…" at bounding box center [623, 205] width 426 height 28
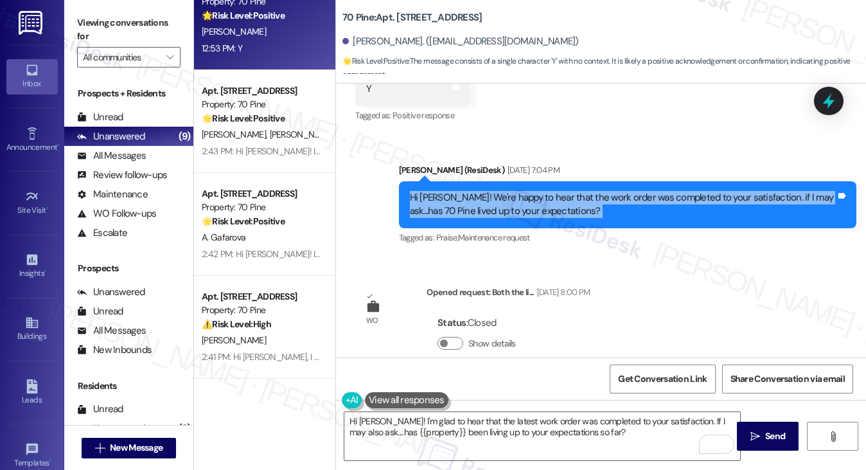
click at [585, 195] on div "Hi [PERSON_NAME]! We're happy to hear that the work order was completed to your…" at bounding box center [623, 205] width 426 height 28
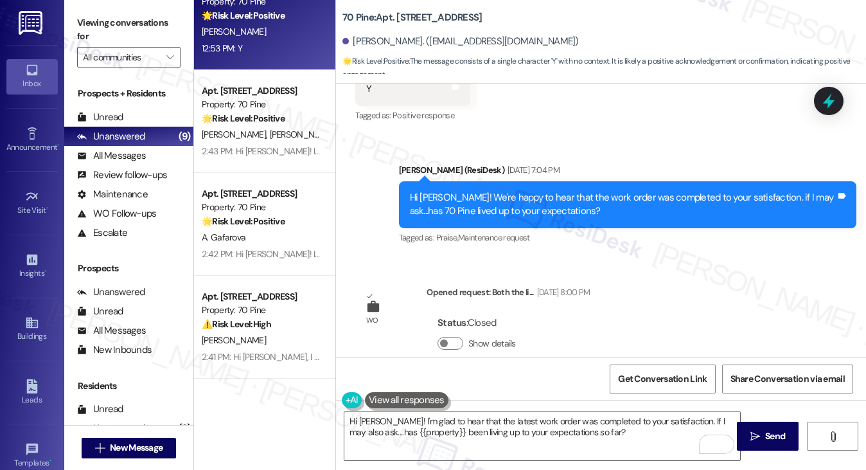
click at [100, 20] on label "Viewing conversations for" at bounding box center [128, 30] width 103 height 34
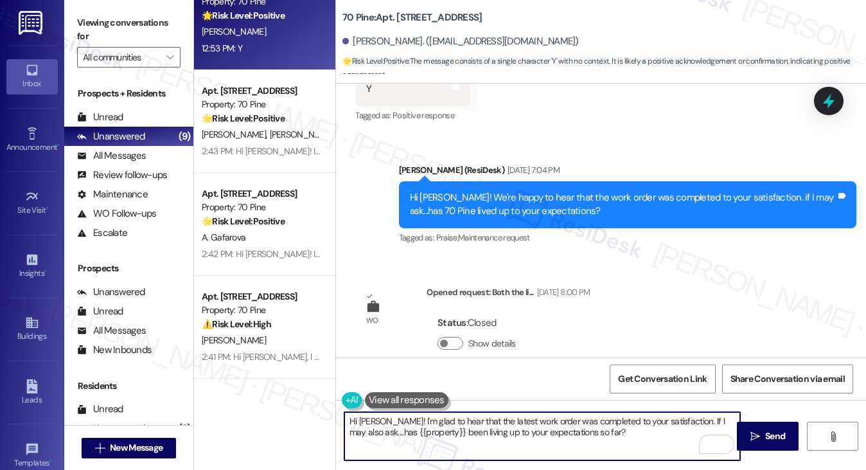
click at [511, 417] on textarea "Hi [PERSON_NAME]! I'm glad to hear that the latest work order was completed to …" at bounding box center [542, 436] width 396 height 48
paste textarea "That’s wonderful to hear, [PERSON_NAME], thank you! 💛 If you’re comfortable, wo…"
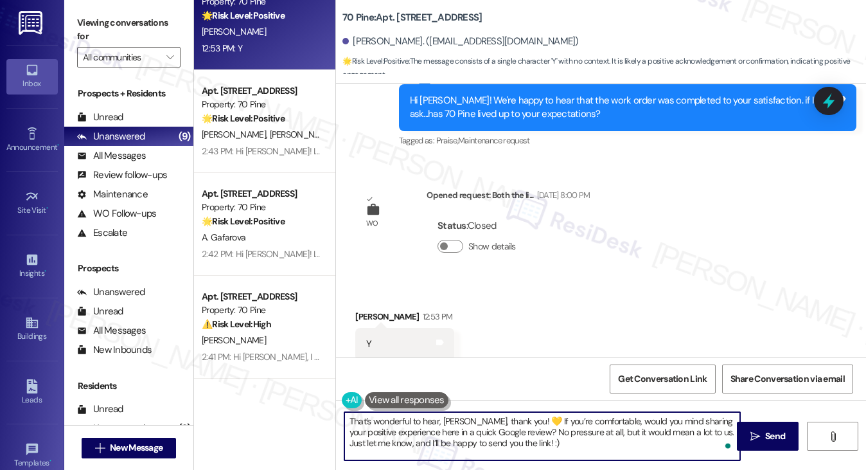
scroll to position [537, 0]
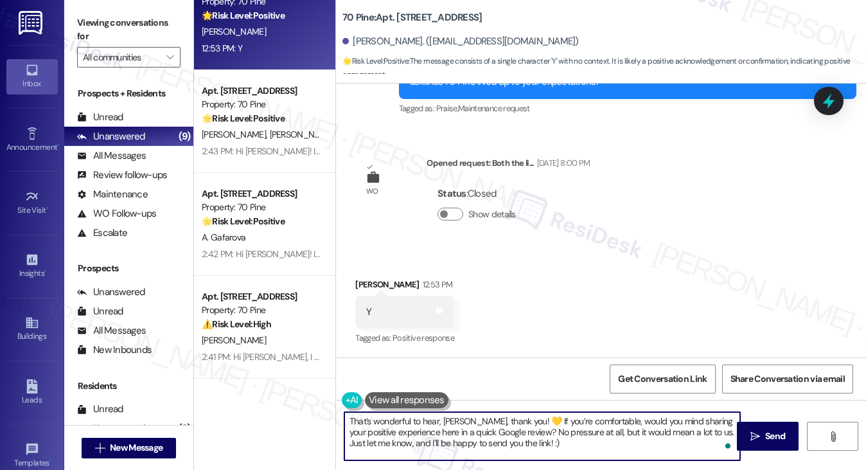
type textarea "That’s wonderful to hear, [PERSON_NAME], thank you! 💛 If you’re comfortable, wo…"
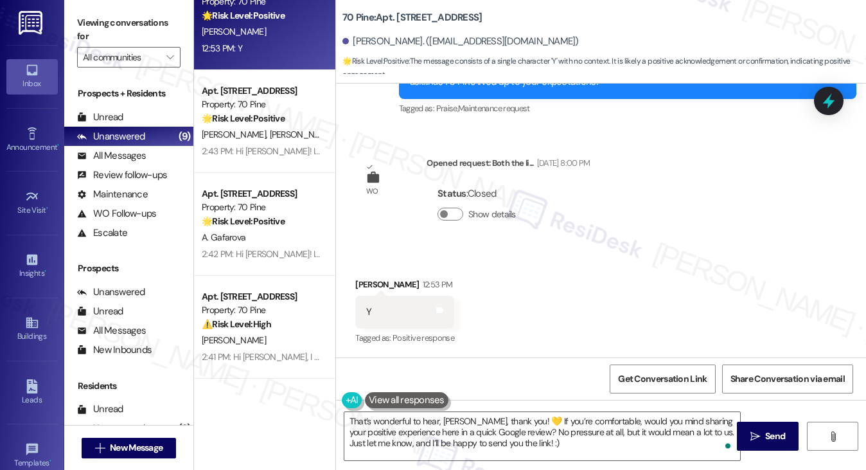
click at [368, 296] on div "Y Tags and notes" at bounding box center [404, 312] width 99 height 33
click at [371, 283] on div "[PERSON_NAME] 12:53 PM" at bounding box center [404, 287] width 99 height 18
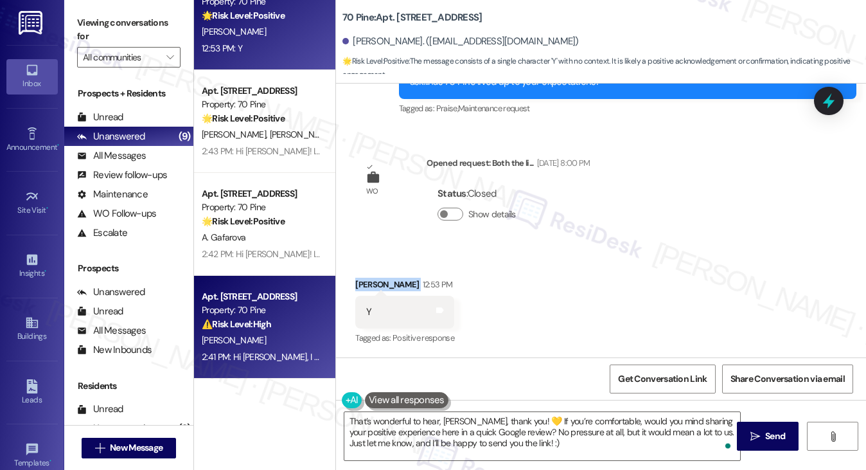
copy div "[PERSON_NAME]"
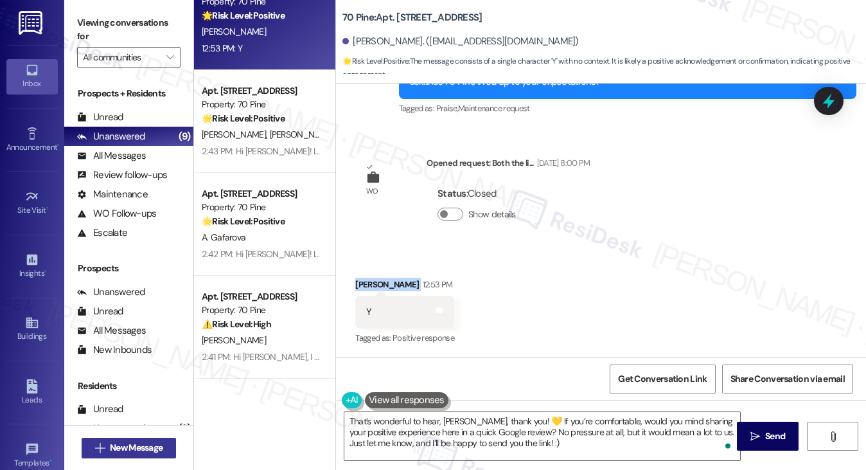
click at [147, 445] on span "New Message" at bounding box center [136, 447] width 53 height 13
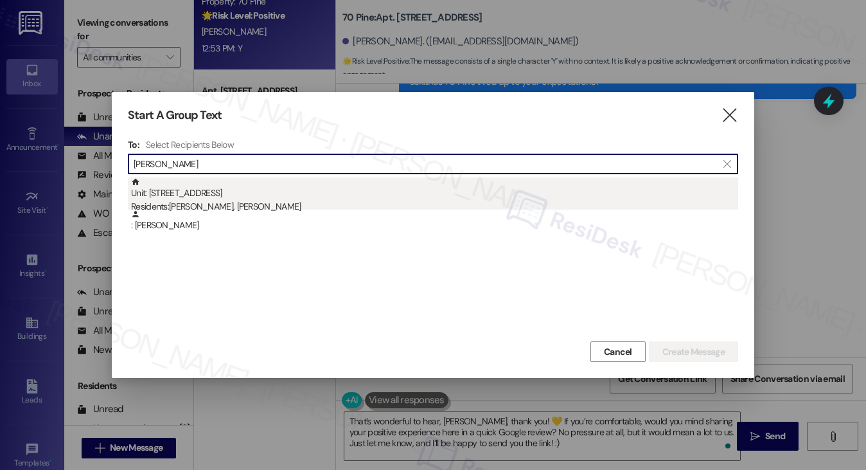
type input "[PERSON_NAME]"
click at [247, 190] on div "Unit: [STREET_ADDRESS] Residents: [DEMOGRAPHIC_DATA][PERSON_NAME], [PERSON_NAME]" at bounding box center [434, 195] width 607 height 37
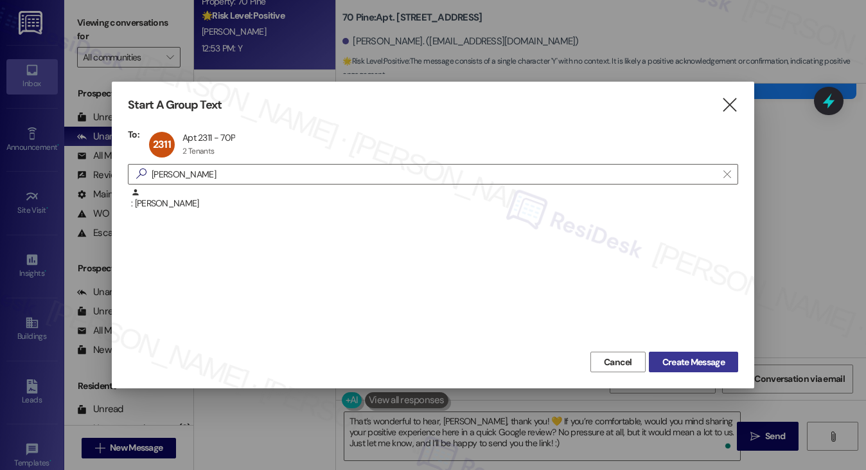
click at [717, 359] on span "Create Message" at bounding box center [693, 361] width 62 height 13
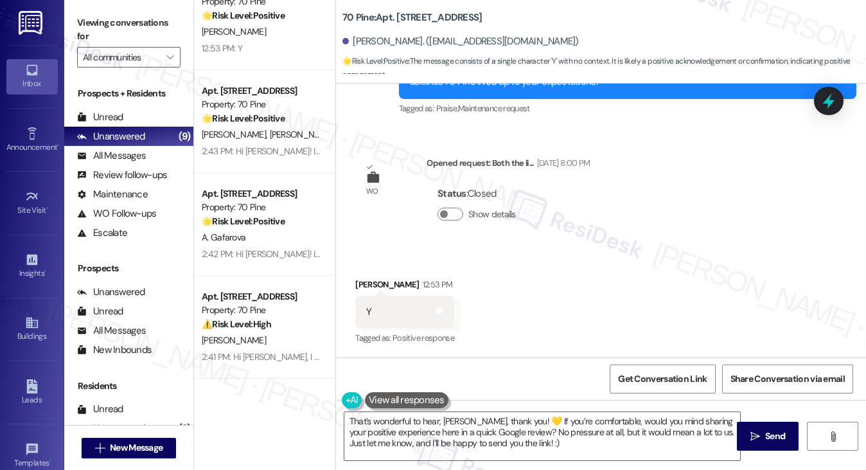
scroll to position [549, 0]
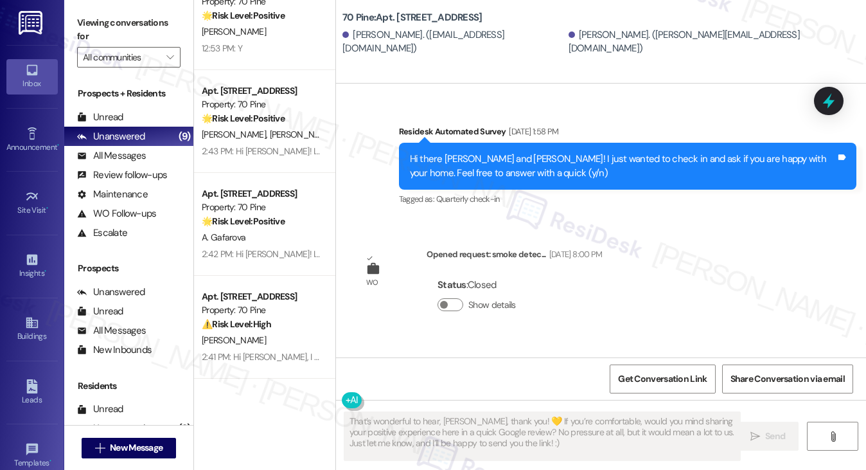
click at [563, 163] on div "Hi there [PERSON_NAME] and [PERSON_NAME]! I just wanted to check in and ask if …" at bounding box center [623, 166] width 426 height 28
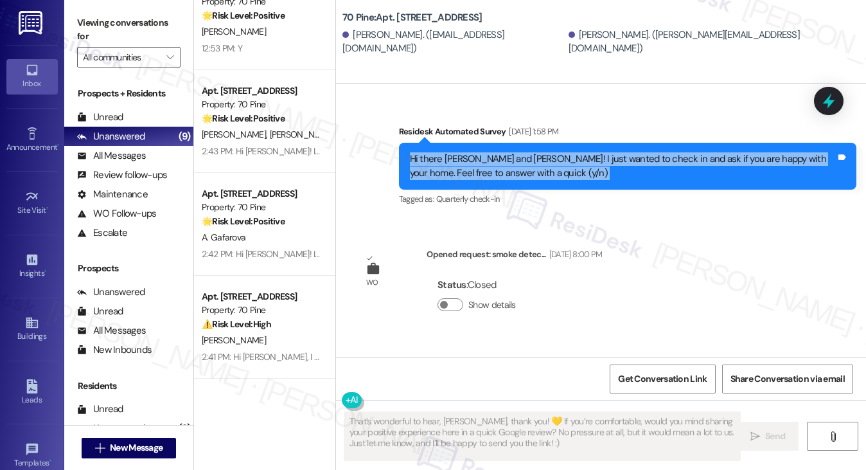
click at [563, 163] on div "Hi there [PERSON_NAME] and [PERSON_NAME]! I just wanted to check in and ask if …" at bounding box center [623, 166] width 426 height 28
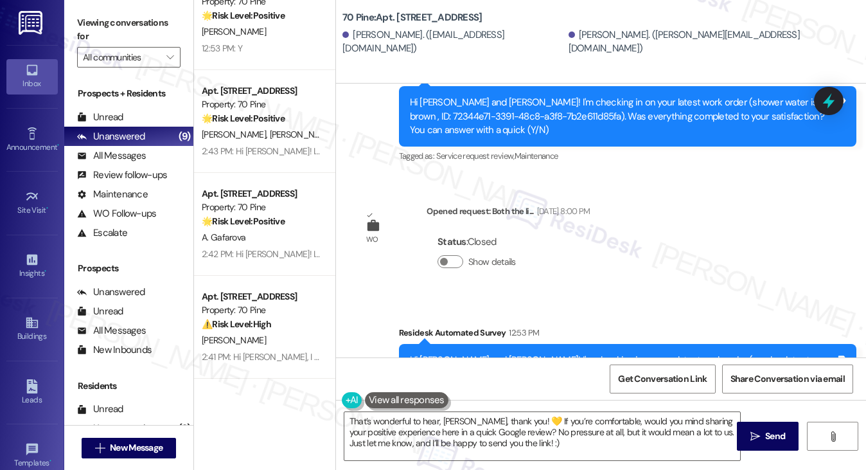
scroll to position [1725, 0]
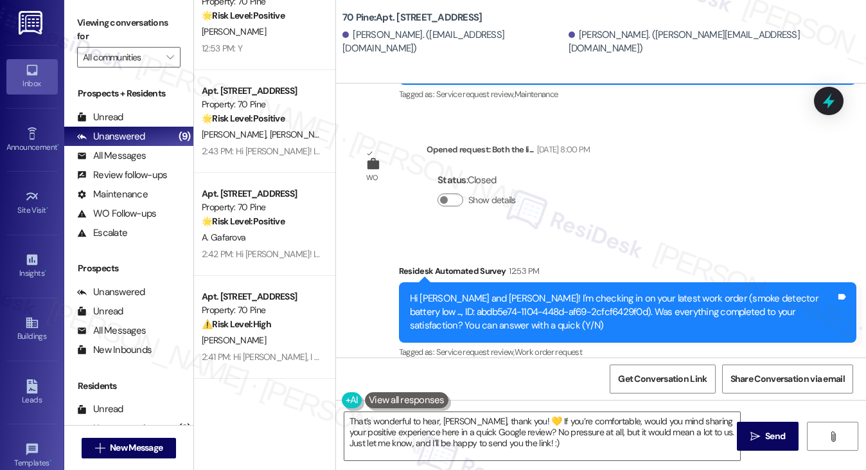
click at [359, 37] on div "[PERSON_NAME]. ([EMAIL_ADDRESS][DOMAIN_NAME])" at bounding box center [453, 42] width 222 height 28
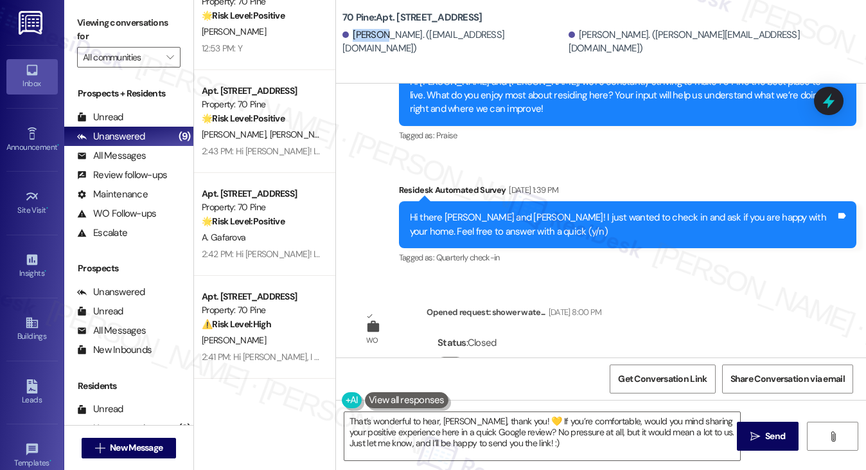
scroll to position [1276, 0]
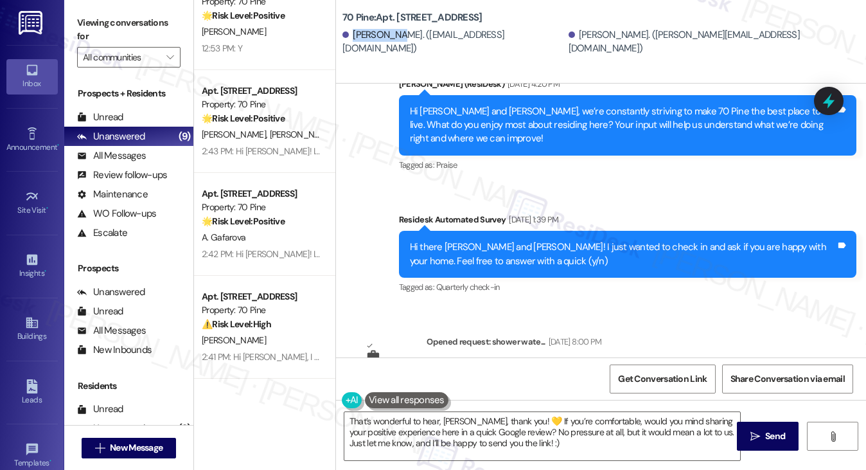
drag, startPoint x: 397, startPoint y: 41, endPoint x: 352, endPoint y: 42, distance: 45.0
click at [352, 42] on div "[PERSON_NAME]. ([EMAIL_ADDRESS][DOMAIN_NAME])" at bounding box center [453, 42] width 222 height 28
copy div "[PERSON_NAME]"
click at [156, 441] on span "New Message" at bounding box center [136, 447] width 53 height 13
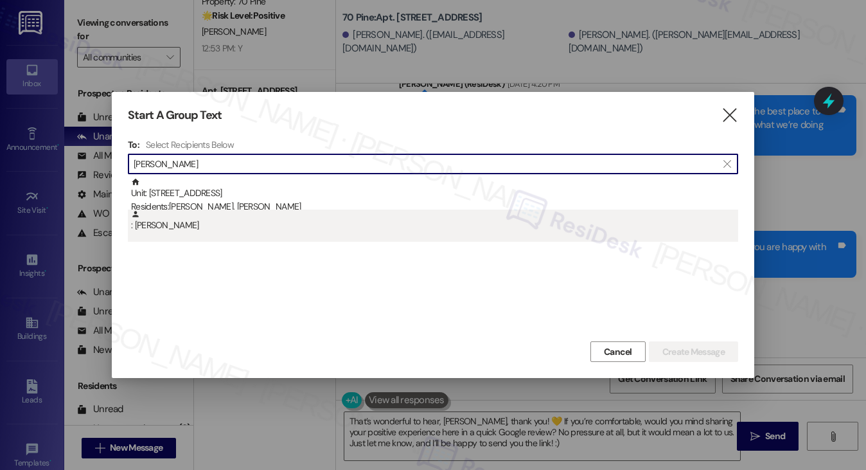
type input "[PERSON_NAME]"
click at [184, 230] on div ": [PERSON_NAME]" at bounding box center [434, 220] width 607 height 22
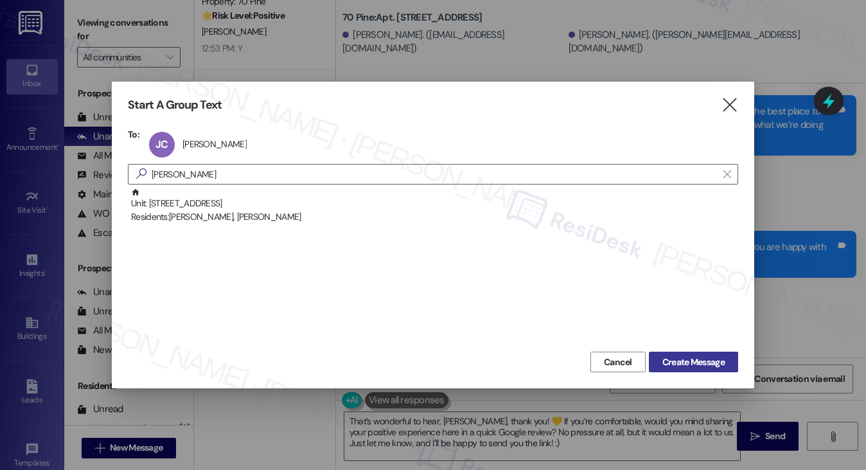
click at [696, 362] on span "Create Message" at bounding box center [693, 361] width 62 height 13
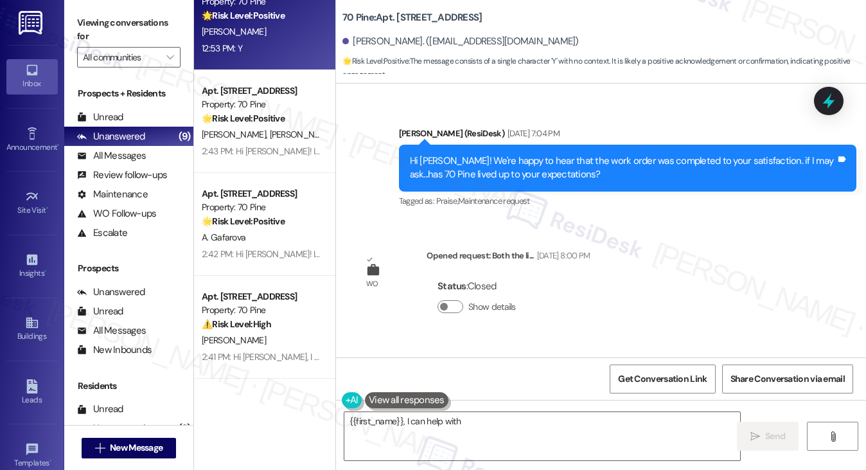
scroll to position [536, 0]
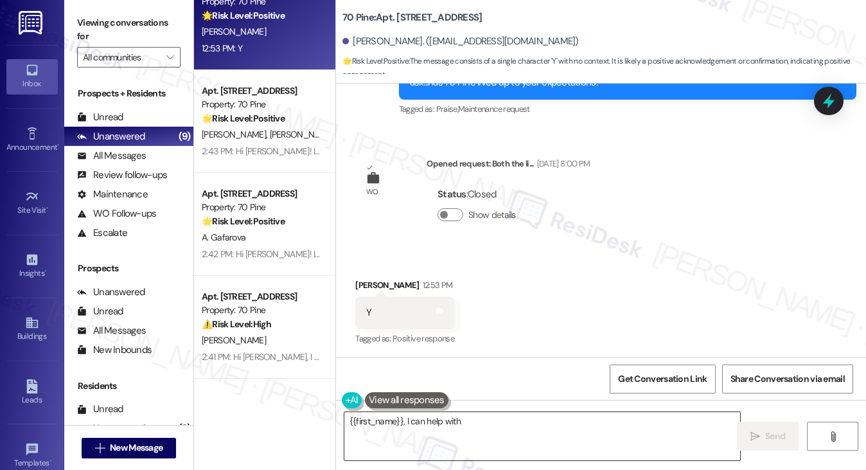
click at [499, 417] on textarea "{{first_name}}, I can help with that, but your message is a little unclear. Cou…" at bounding box center [542, 436] width 396 height 48
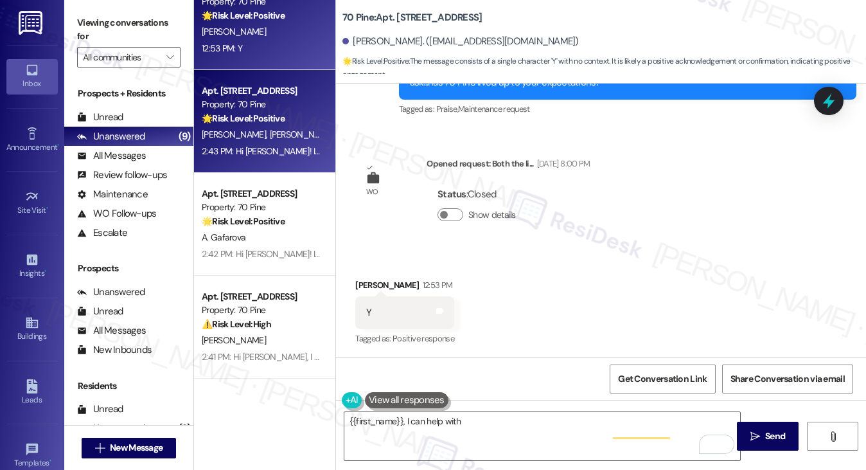
drag, startPoint x: 109, startPoint y: 20, endPoint x: 257, endPoint y: 168, distance: 209.9
click at [109, 20] on label "Viewing conversations for" at bounding box center [128, 30] width 103 height 34
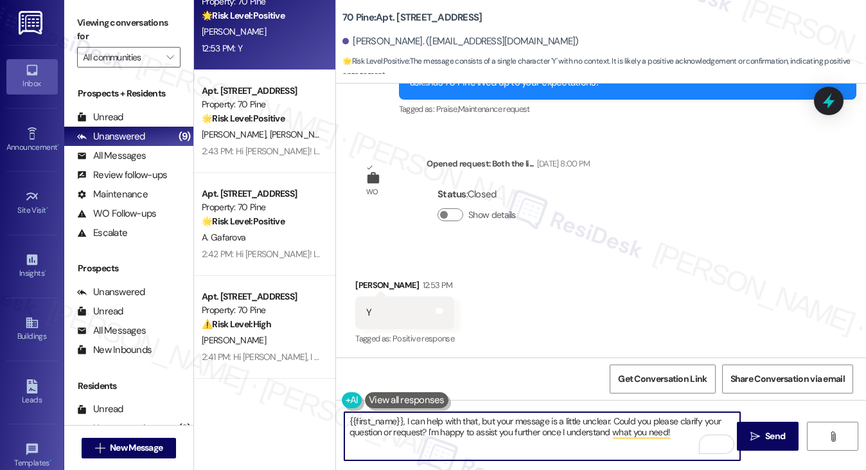
click at [494, 424] on textarea "{{first_name}}, I can help with that, but your message is a little unclear. Cou…" at bounding box center [542, 436] width 396 height 48
paste textarea "Hi {{first_name}}! I'm glad to hear that the latest work order was completed to…"
click at [618, 431] on textarea "Hi {{first_name}}! I'm glad to hear that the latest work order was completed to…" at bounding box center [542, 436] width 396 height 48
type textarea "Hi {{first_name}}! I'm glad to hear that the latest work order was completed to…"
drag, startPoint x: 771, startPoint y: 428, endPoint x: 761, endPoint y: 426, distance: 9.8
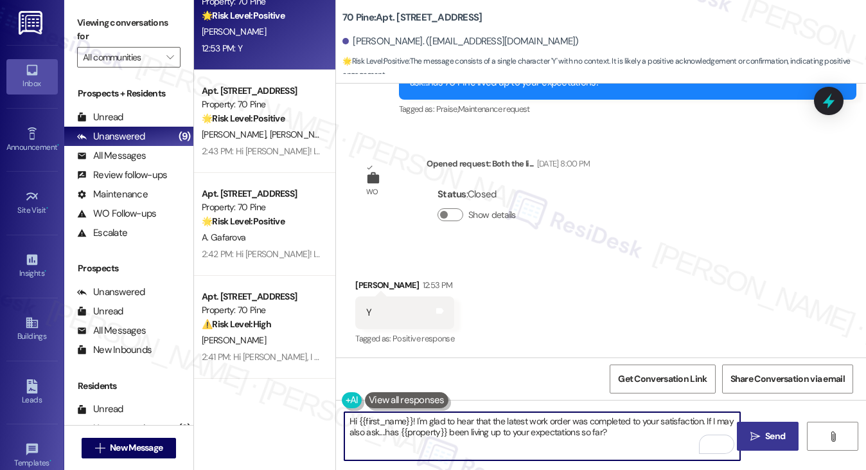
click at [771, 428] on button " Send" at bounding box center [768, 436] width 62 height 29
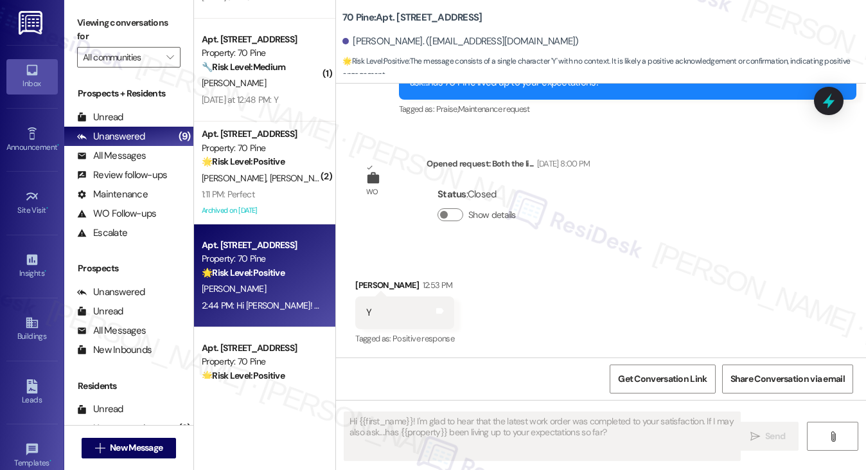
scroll to position [640, 0]
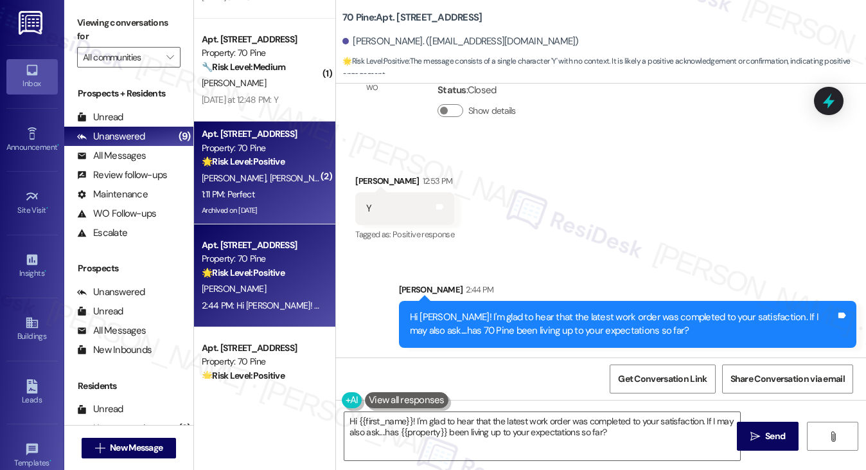
click at [296, 199] on div "1:11 PM: Perfect 1:11 PM: Perfect" at bounding box center [260, 194] width 121 height 16
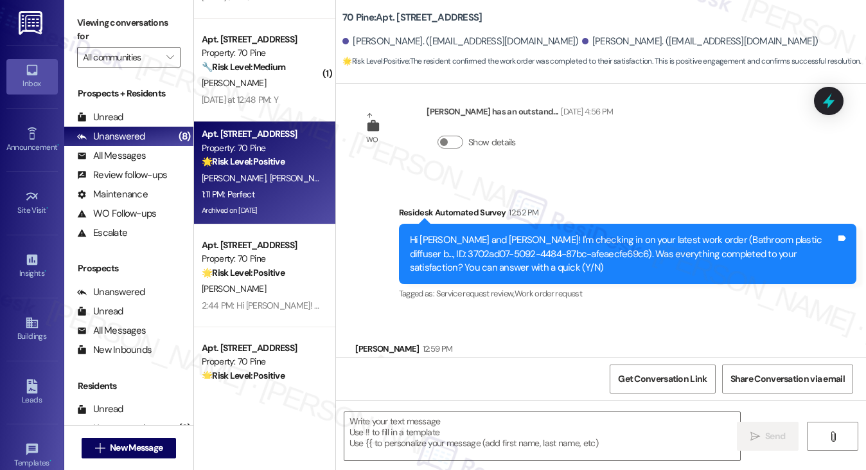
scroll to position [10685, 0]
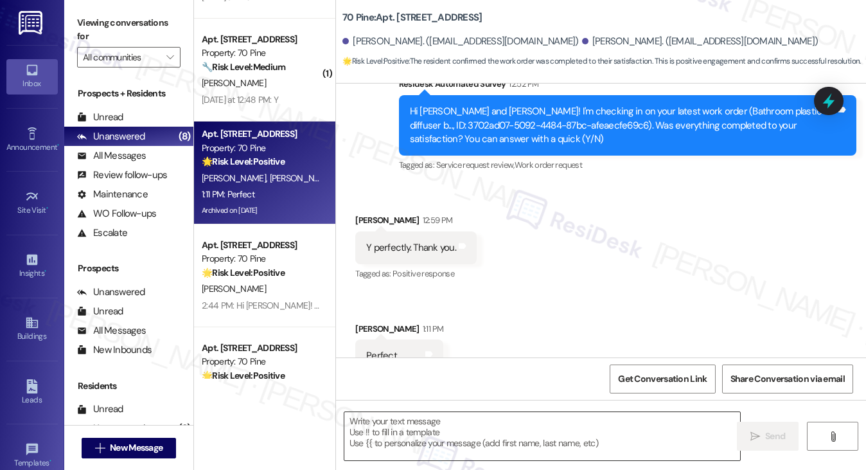
click at [452, 439] on textarea at bounding box center [542, 436] width 396 height 48
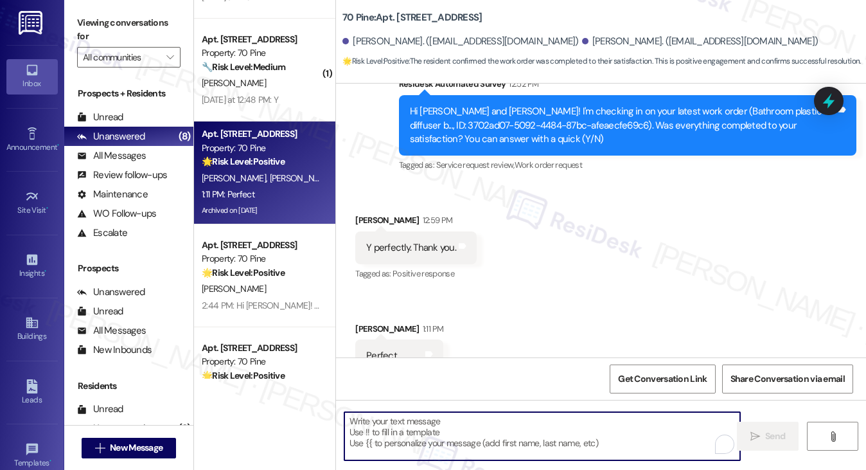
paste textarea "Hi {{first_name}}! I'm glad to hear that the latest work order was completed to…"
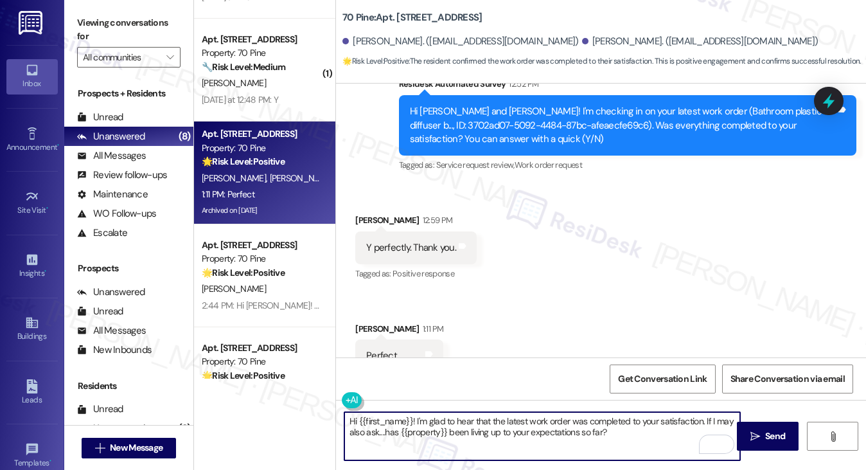
click at [499, 430] on textarea "Hi {{first_name}}! I'm glad to hear that the latest work order was completed to…" at bounding box center [542, 436] width 396 height 48
type textarea "Hi {{first_name}}! I'm glad to hear that the latest work order was completed to…"
click at [577, 299] on div "Received via SMS [PERSON_NAME] 12:59 PM Y perfectly. Thank you. Tags and notes …" at bounding box center [601, 292] width 530 height 217
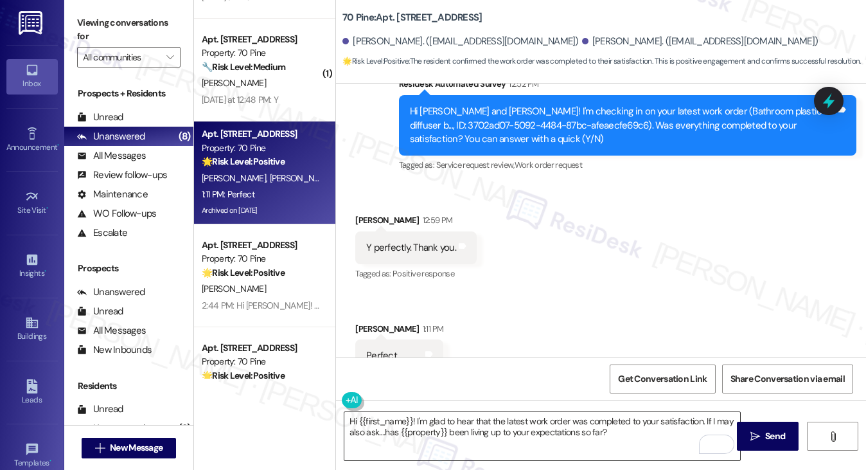
drag, startPoint x: 751, startPoint y: 438, endPoint x: 736, endPoint y: 433, distance: 15.6
click at [751, 438] on icon "" at bounding box center [756, 436] width 10 height 10
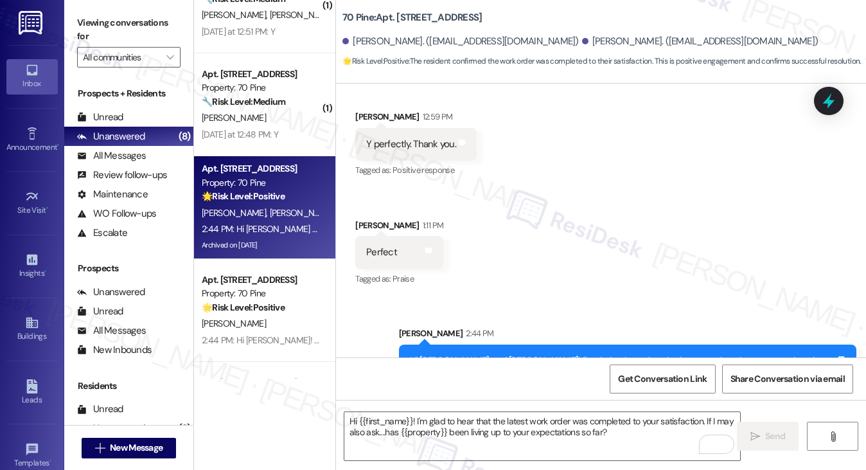
scroll to position [58, 0]
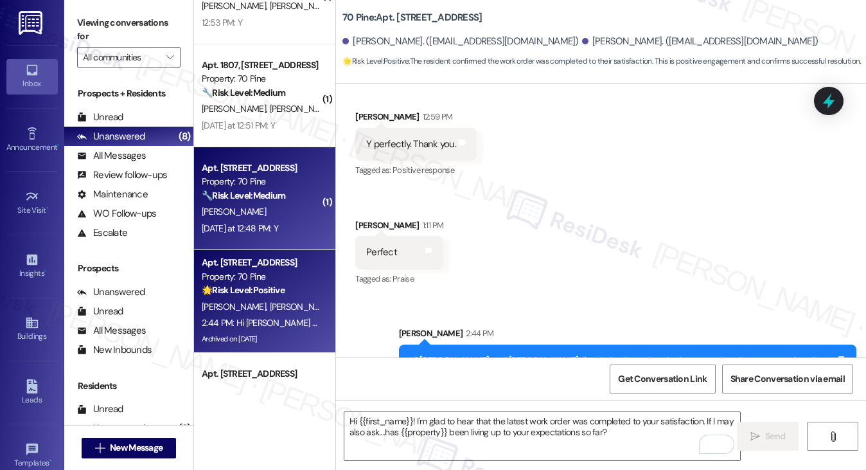
click at [263, 206] on div "[PERSON_NAME]" at bounding box center [260, 212] width 121 height 16
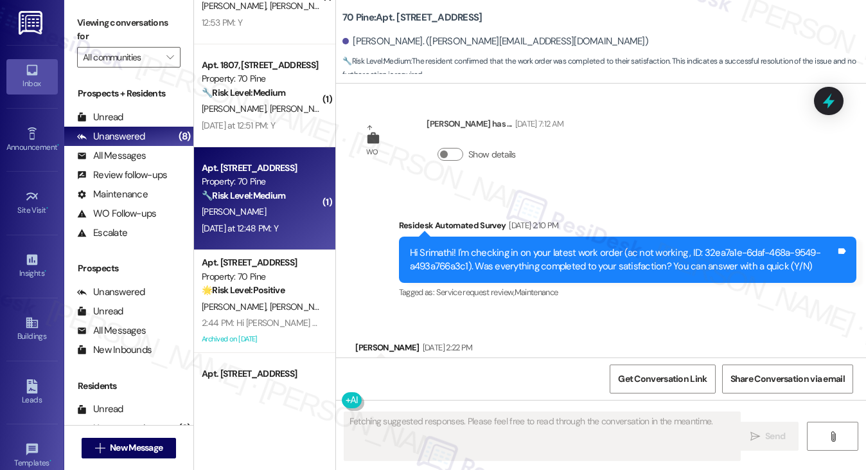
scroll to position [7855, 0]
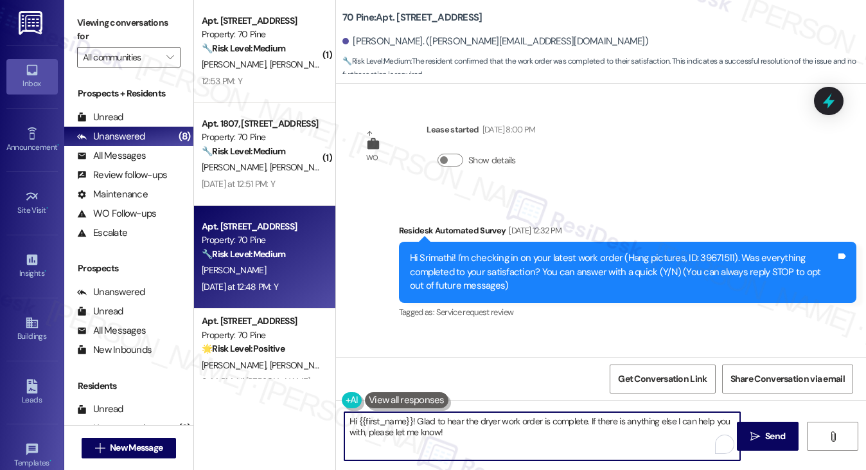
click at [440, 421] on textarea "Hi {{first_name}}! Glad to hear the dryer work order is complete. If there is a…" at bounding box center [542, 436] width 396 height 48
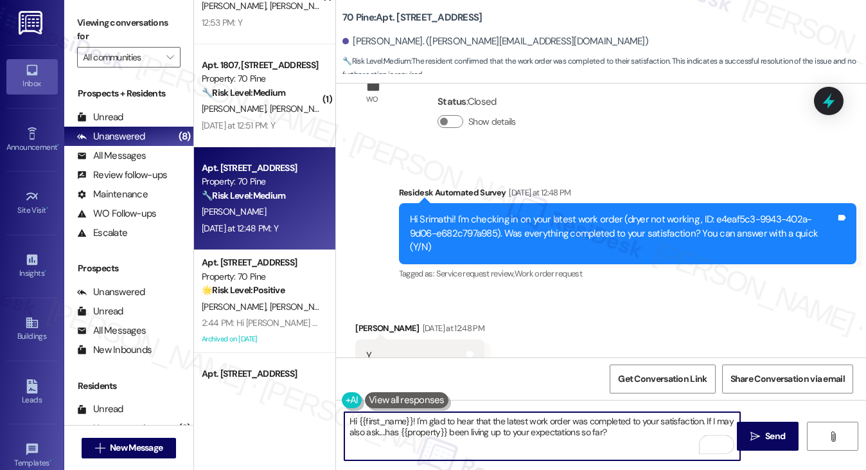
type textarea "Hi {{first_name}}! I'm glad to hear that the latest work order was completed to…"
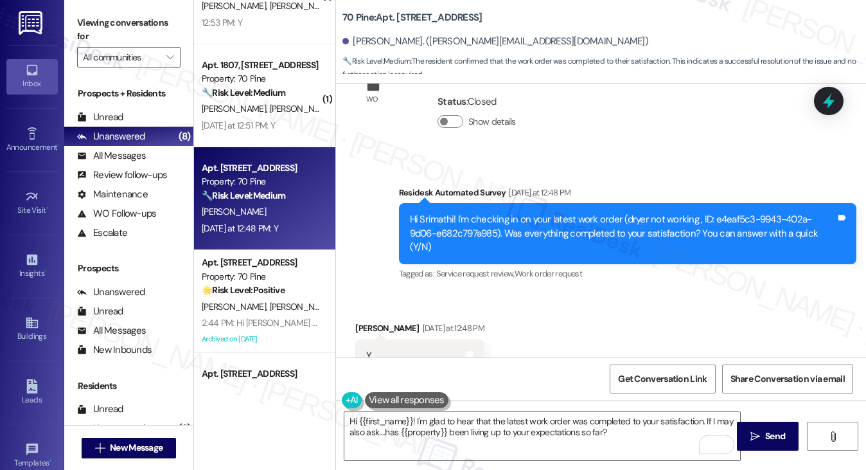
click at [366, 321] on div "Srimathi Parthasarathy Yesterday at 12:48 PM" at bounding box center [419, 330] width 129 height 18
click at [618, 436] on textarea "Hi {{first_name}}! I'm glad to hear that the latest work order was completed to…" at bounding box center [542, 436] width 396 height 48
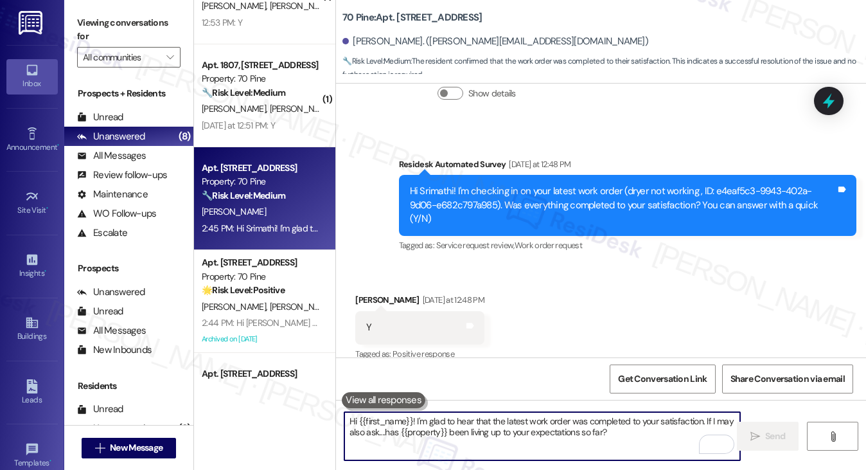
scroll to position [7959, 0]
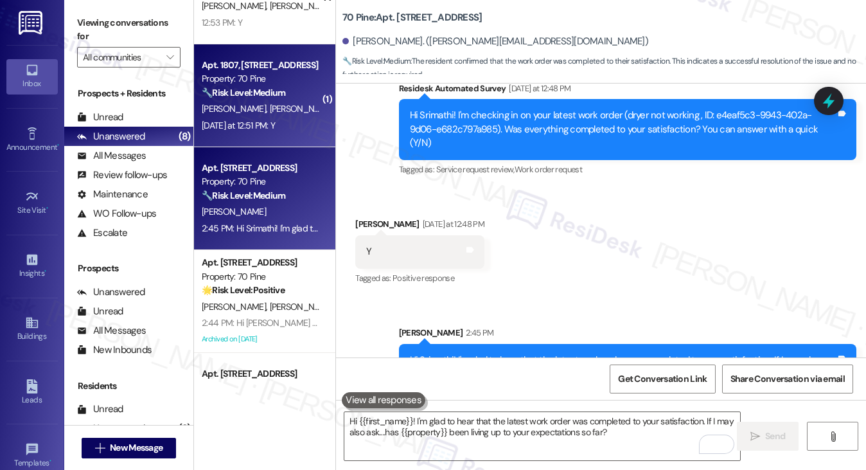
click at [262, 123] on div "Yesterday at 12:51 PM: Y Yesterday at 12:51 PM: Y" at bounding box center [238, 126] width 73 height 12
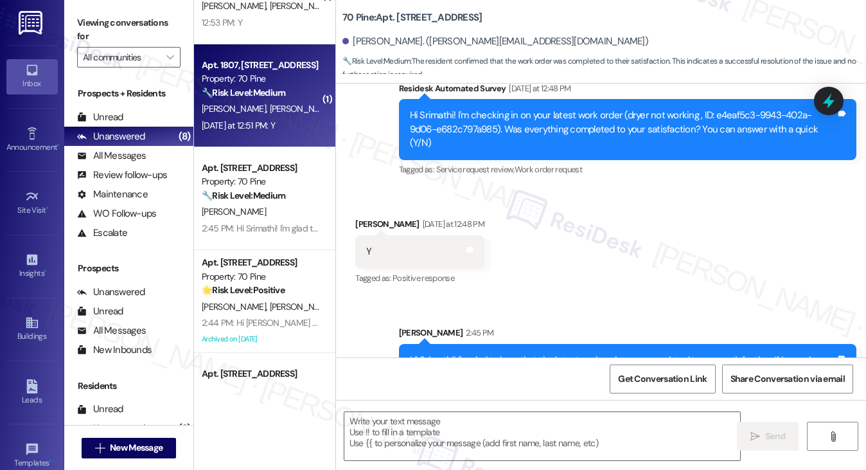
type textarea "Fetching suggested responses. Please feel free to read through the conversation…"
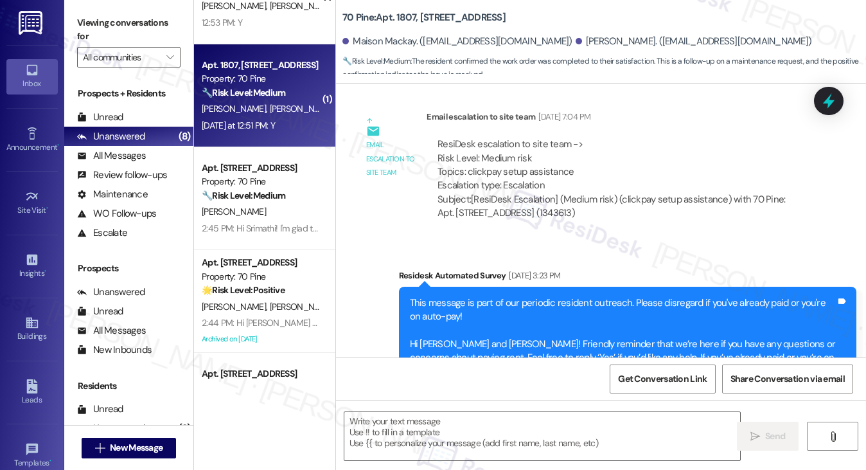
type textarea "Fetching suggested responses. Please feel free to read through the conversation…"
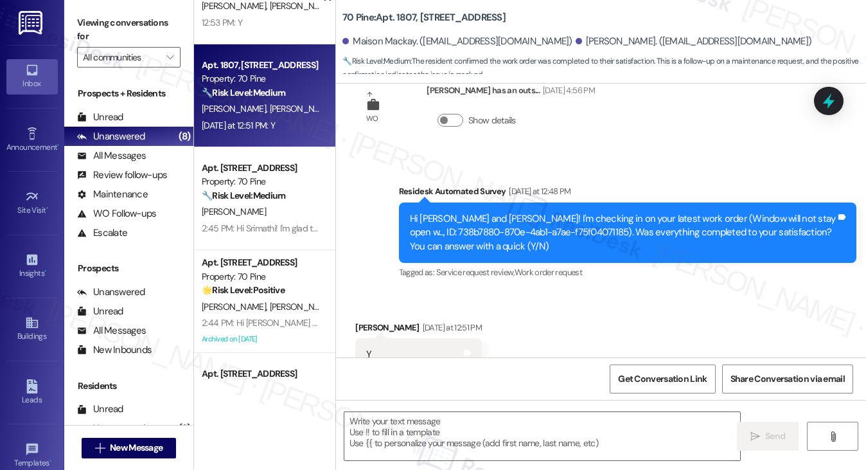
scroll to position [2798, 0]
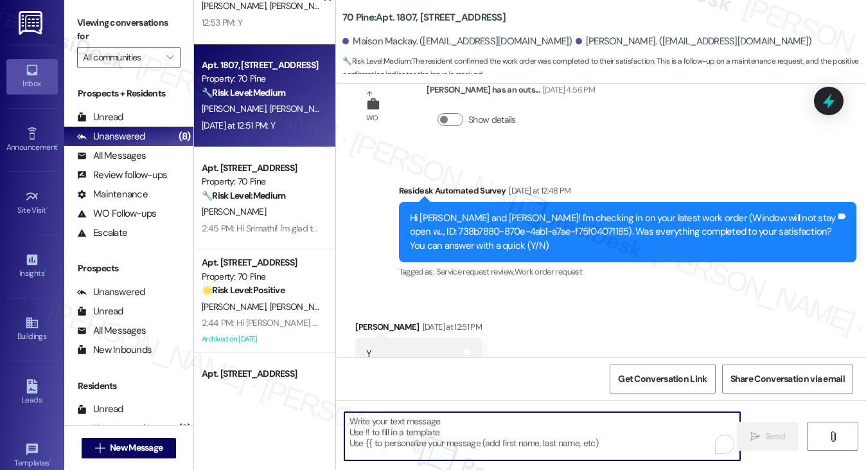
click at [490, 423] on textarea "To enrich screen reader interactions, please activate Accessibility in Grammarl…" at bounding box center [542, 436] width 396 height 48
paste textarea "Hi {{first_name}}! I'm glad to hear that the latest work order was completed to…"
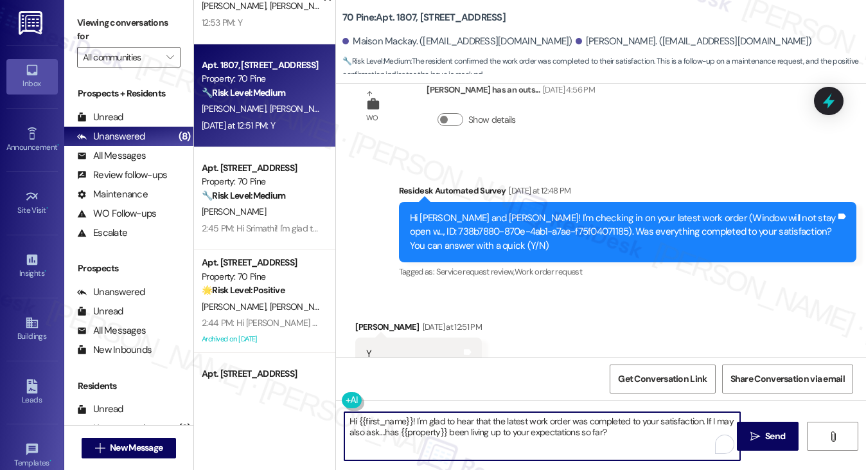
click at [374, 320] on div "Alexander Busch Yesterday at 12:51 PM" at bounding box center [418, 329] width 127 height 18
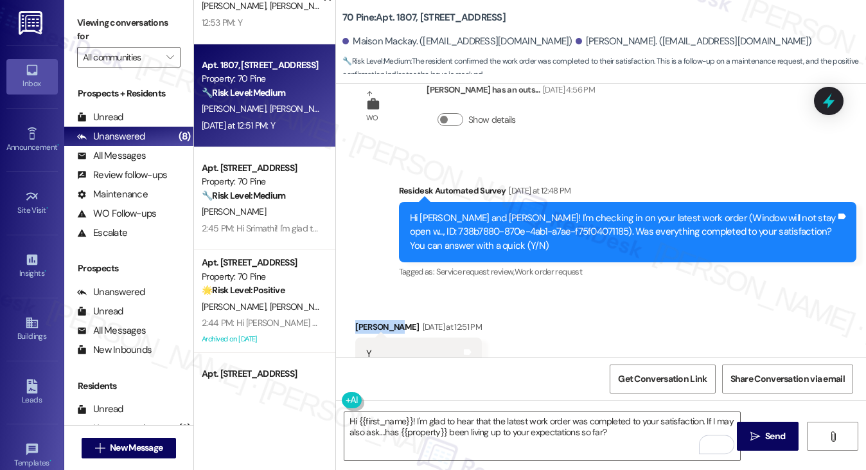
click at [374, 320] on div "Alexander Busch Yesterday at 12:51 PM" at bounding box center [418, 329] width 127 height 18
copy div "Alexander"
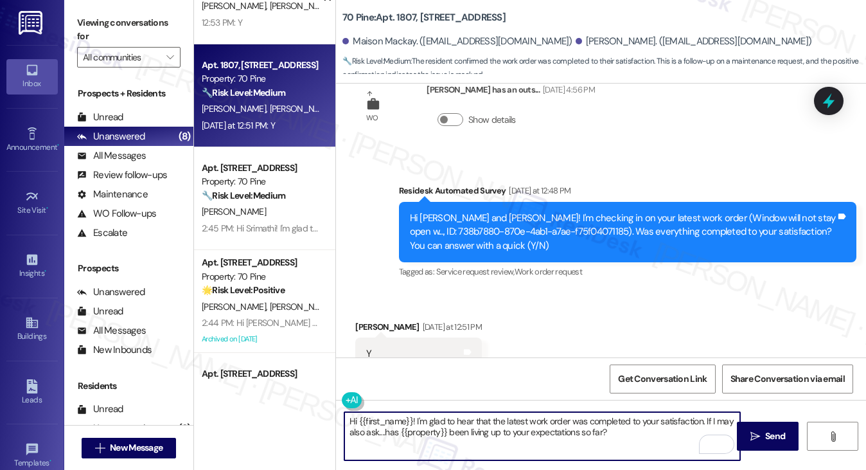
drag, startPoint x: 358, startPoint y: 422, endPoint x: 412, endPoint y: 419, distance: 54.0
click at [412, 419] on textarea "Hi {{first_name}}! I'm glad to hear that the latest work order was completed to…" at bounding box center [542, 436] width 396 height 48
paste textarea "Alexander"
click at [454, 423] on textarea "Hi Alexander! I'm glad to hear that the latest work order was completed to your…" at bounding box center [542, 436] width 396 height 48
type textarea "Hi Alexander! I'm glad to hear that the latest work order was completed to your…"
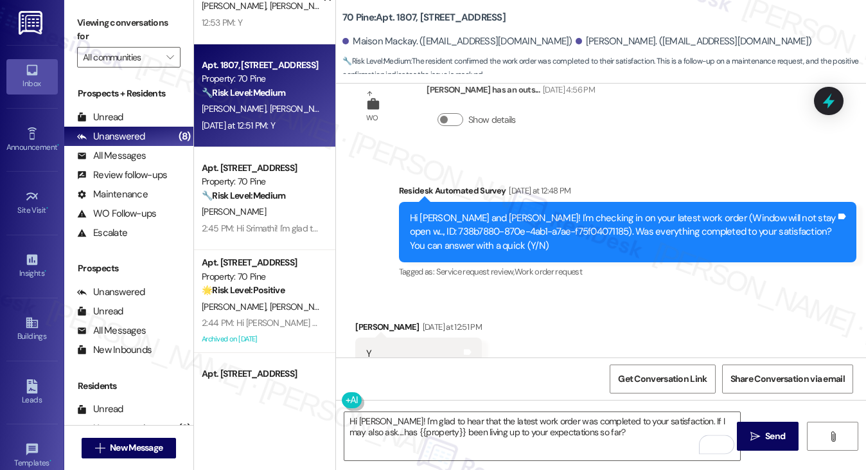
click at [556, 324] on div "Received via SMS Alexander Busch Yesterday at 12:51 PM Y Tags and notes Tagged …" at bounding box center [601, 345] width 530 height 109
click at [529, 414] on textarea "Hi Alexander! I'm glad to hear that the latest work order was completed to your…" at bounding box center [542, 436] width 396 height 48
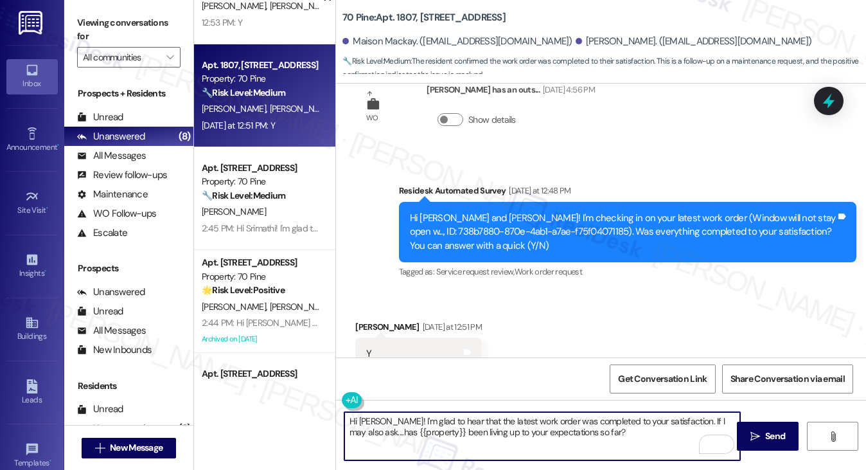
click at [610, 428] on textarea "Hi Alexander! I'm glad to hear that the latest work order was completed to your…" at bounding box center [542, 436] width 396 height 48
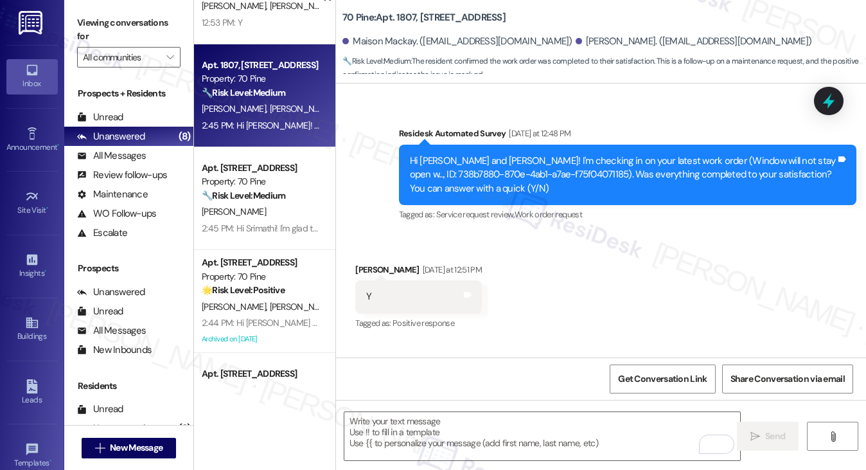
scroll to position [2902, 0]
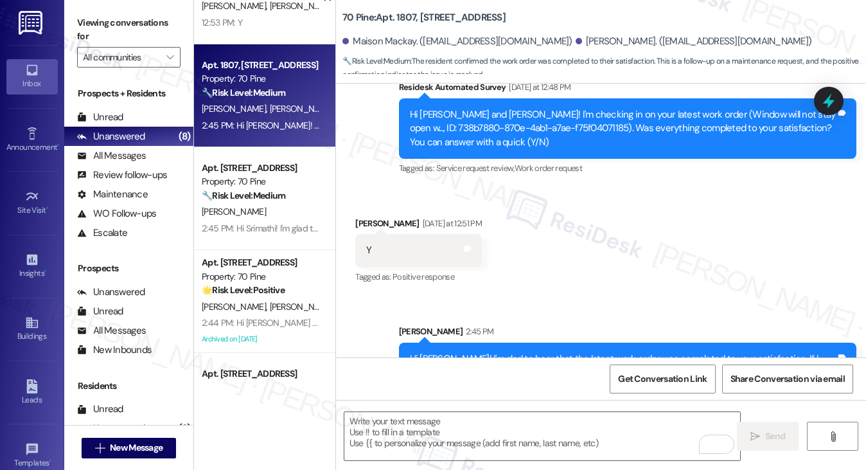
click at [440, 217] on div "Yesterday at 12:51 PM" at bounding box center [451, 223] width 62 height 13
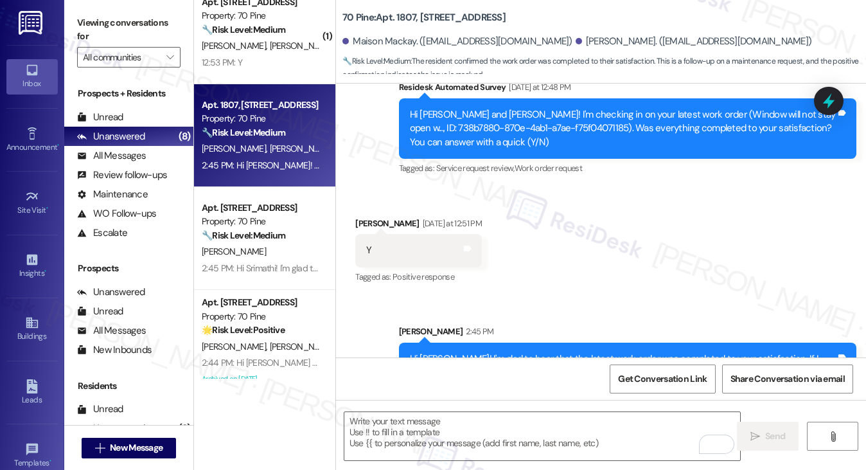
scroll to position [0, 0]
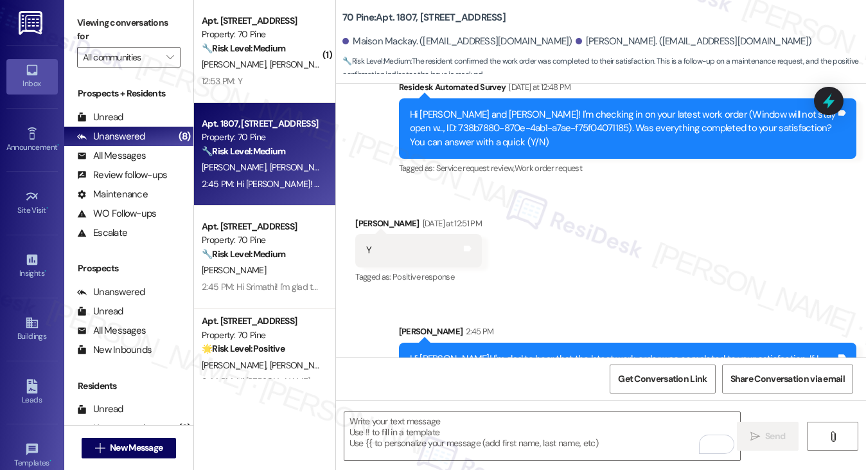
click at [267, 107] on div "Apt. 1807, 70 Pine Street Property: 70 Pine 🔧 Risk Level: Medium The resident c…" at bounding box center [264, 154] width 141 height 103
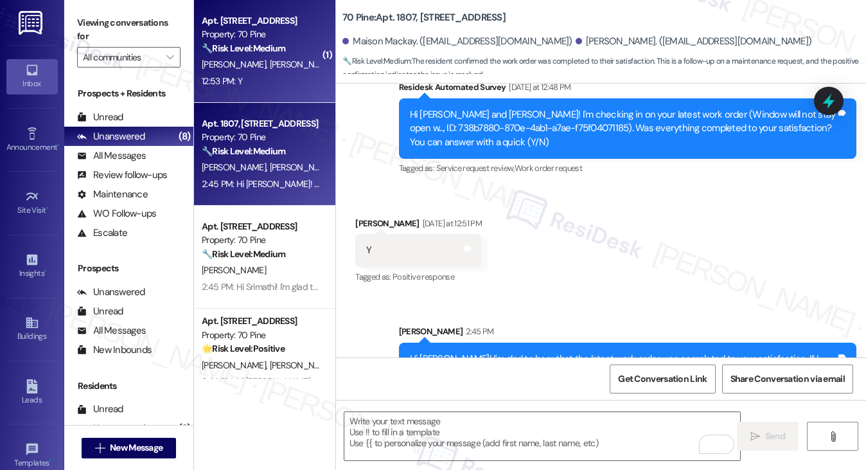
click at [267, 79] on div "12:53 PM: Y 12:53 PM: Y" at bounding box center [260, 81] width 121 height 16
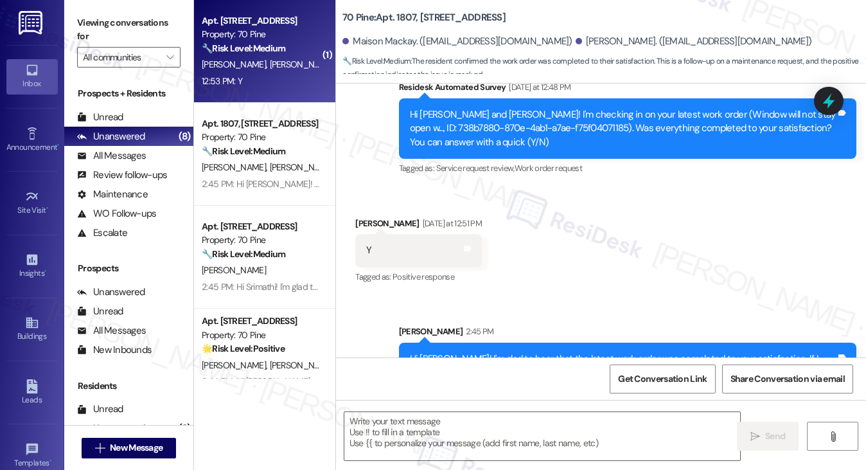
type textarea "Fetching suggested responses. Please feel free to read through the conversation…"
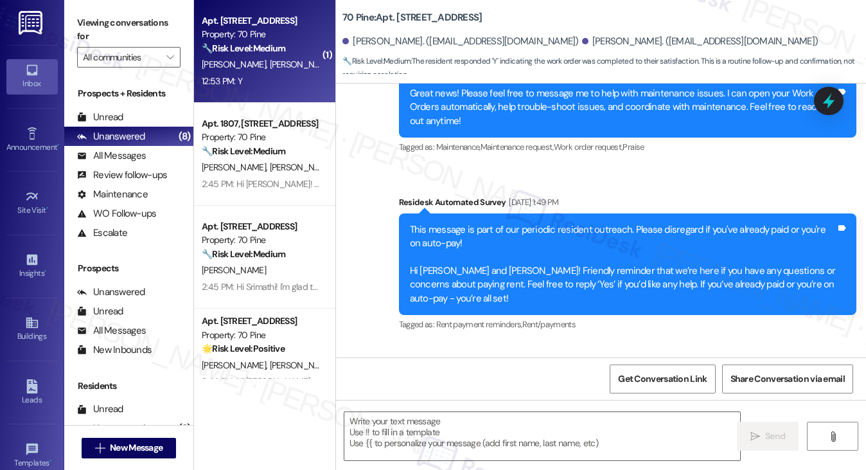
type textarea "Fetching suggested responses. Please feel free to read through the conversation…"
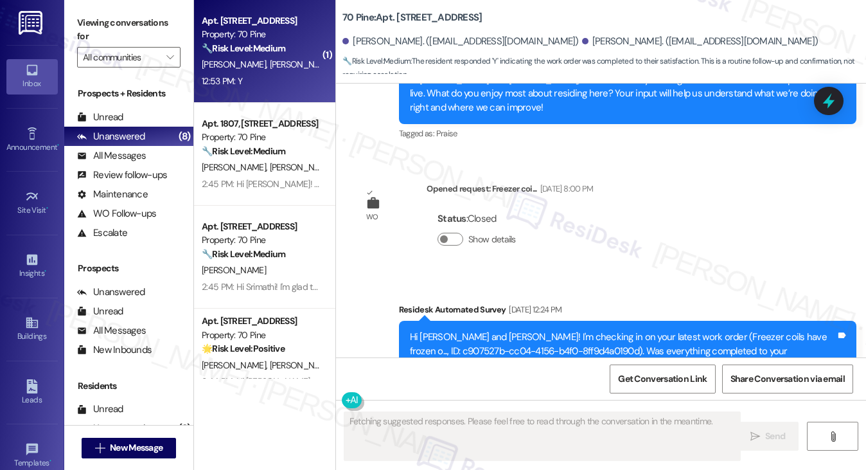
scroll to position [3494, 0]
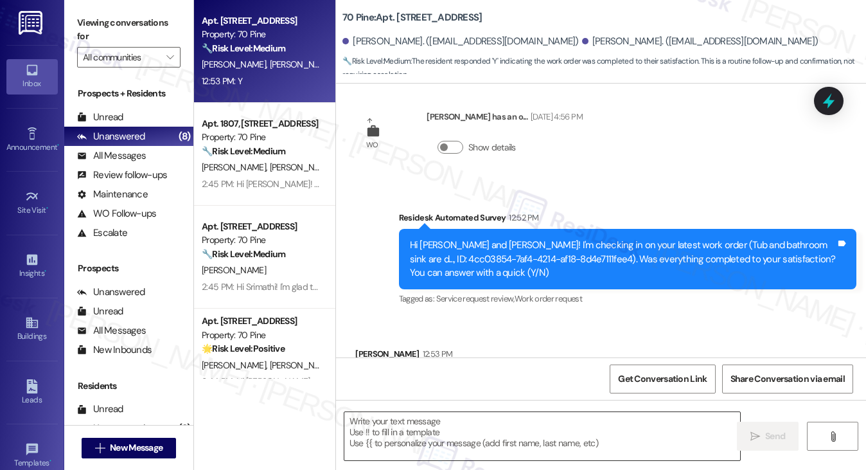
click at [437, 427] on textarea at bounding box center [542, 436] width 396 height 48
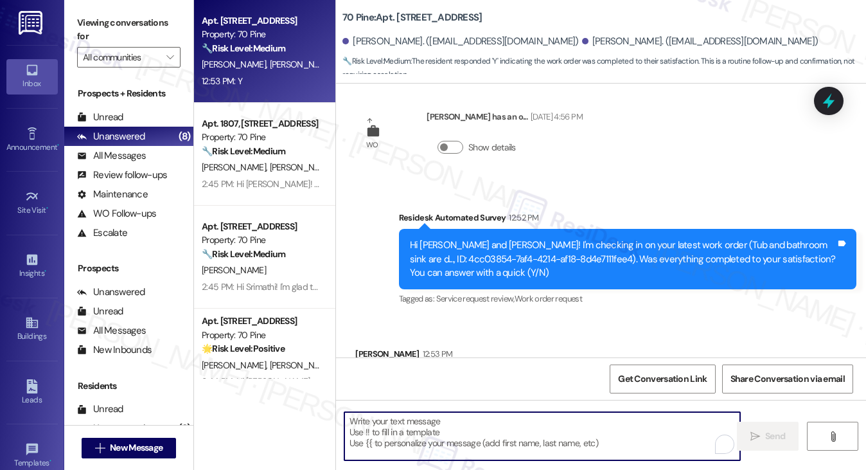
paste textarea "Hi Alexander! I'm glad to hear that the latest work order was completed to your…"
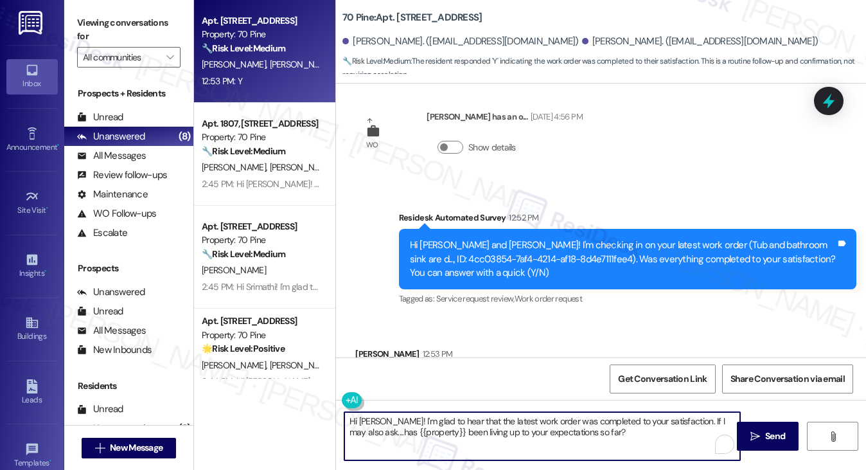
click at [371, 318] on div "Received via SMS Nicholas Hernandez 12:53 PM Y Tags and notes Tagged as: Positi…" at bounding box center [601, 372] width 530 height 109
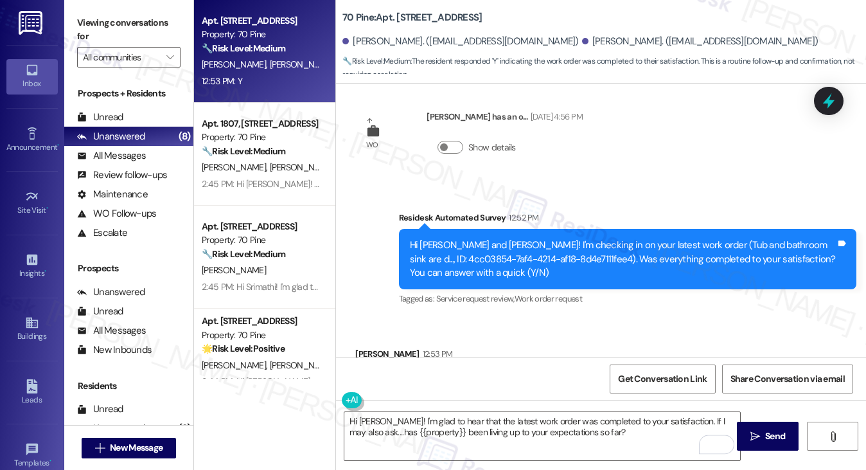
click at [369, 347] on div "Nicholas Hernandez 12:53 PM" at bounding box center [404, 356] width 99 height 18
copy div "Nicholas"
click at [365, 419] on textarea "Hi Alexander! I'm glad to hear that the latest work order was completed to your…" at bounding box center [542, 436] width 396 height 48
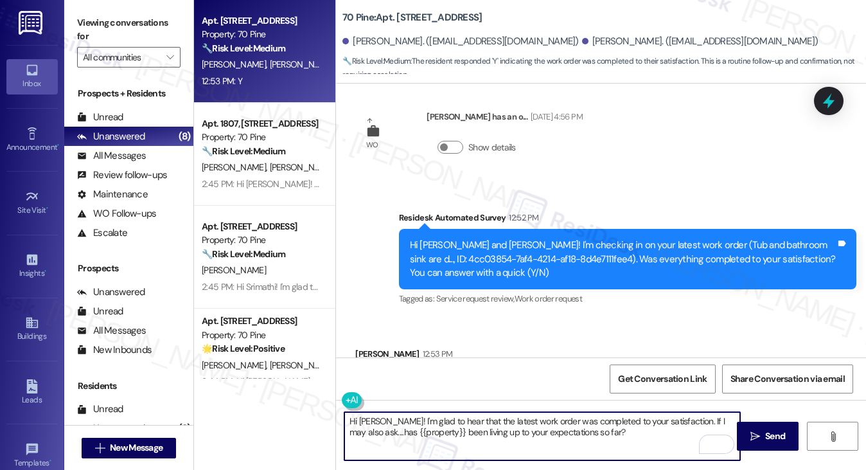
click at [366, 419] on textarea "Hi Alexander! I'm glad to hear that the latest work order was completed to your…" at bounding box center [542, 436] width 396 height 48
paste textarea "Nicholas"
click at [492, 420] on textarea "Hi Nicholas! I'm glad to hear that the latest work order was completed to your …" at bounding box center [542, 436] width 396 height 48
type textarea "Hi Nicholas! I'm glad to hear that the tub and bathroom sink work order was com…"
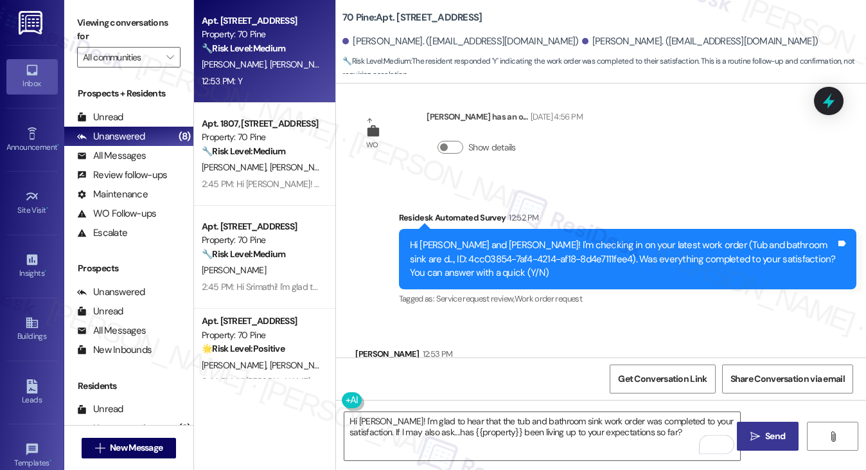
click at [765, 431] on span "Send" at bounding box center [775, 435] width 20 height 13
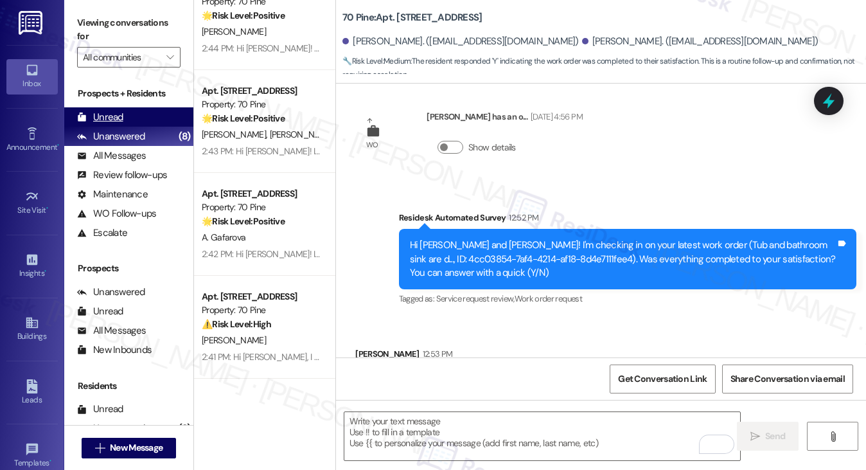
click at [141, 115] on div "Unread (0)" at bounding box center [128, 116] width 129 height 19
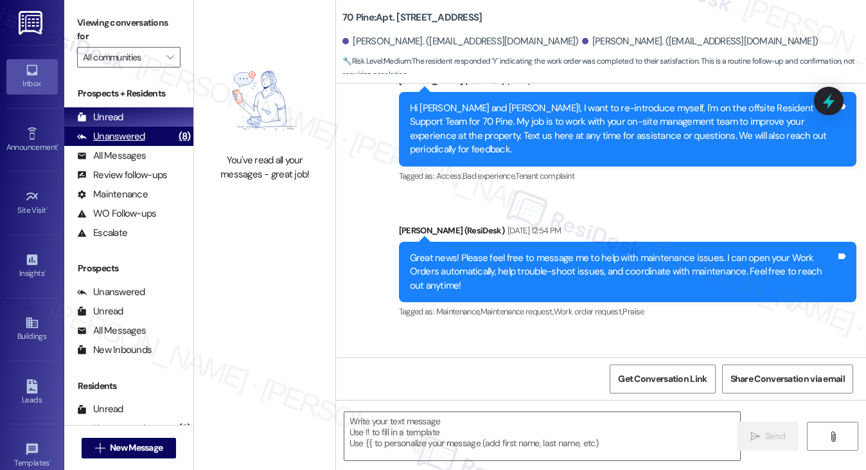
type textarea "Fetching suggested responses. Please feel free to read through the conversation…"
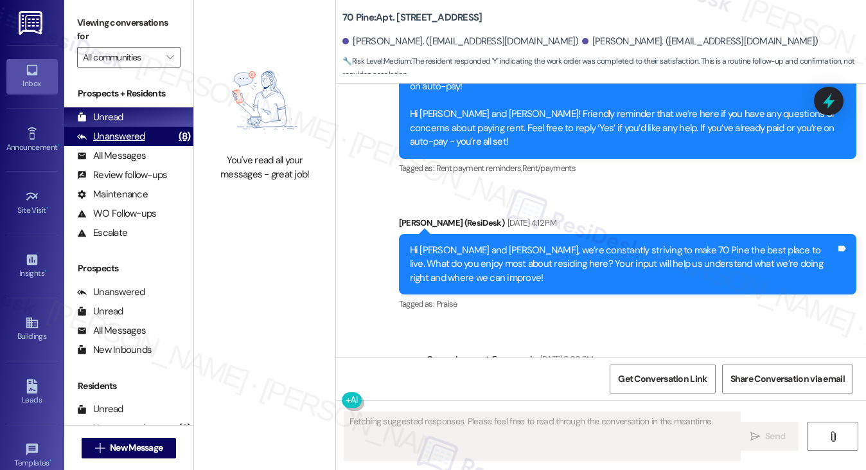
click at [134, 131] on div "Unanswered" at bounding box center [111, 136] width 68 height 13
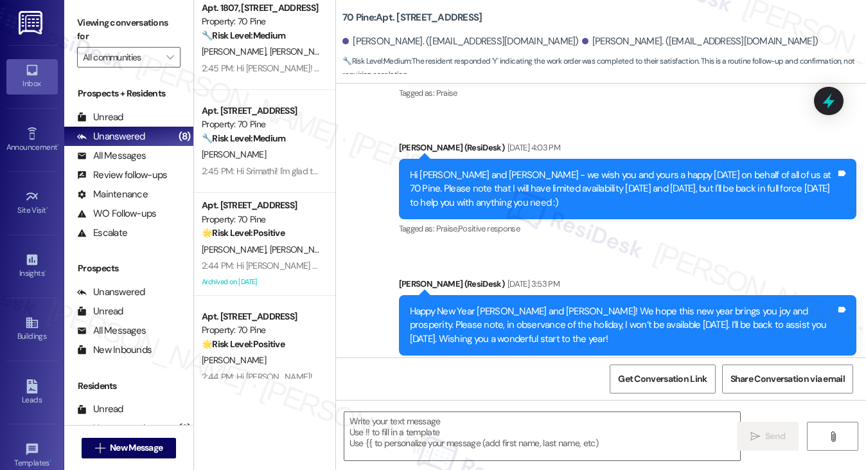
scroll to position [929, 0]
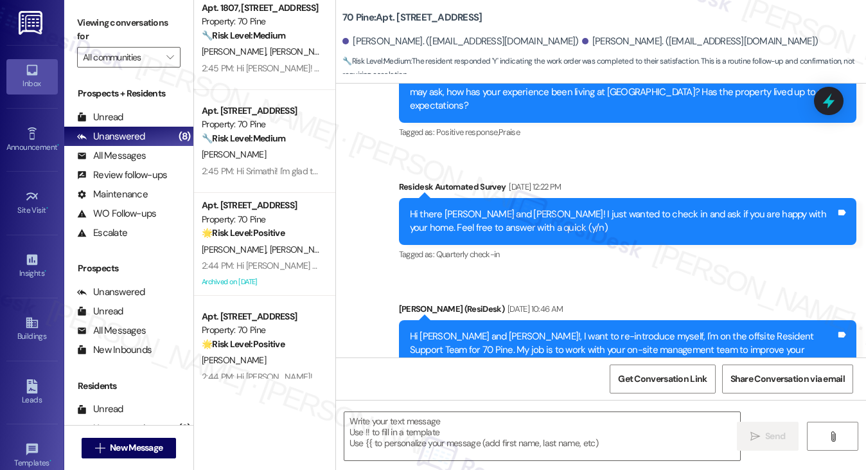
type textarea "Fetching suggested responses. Please feel free to read through the conversation…"
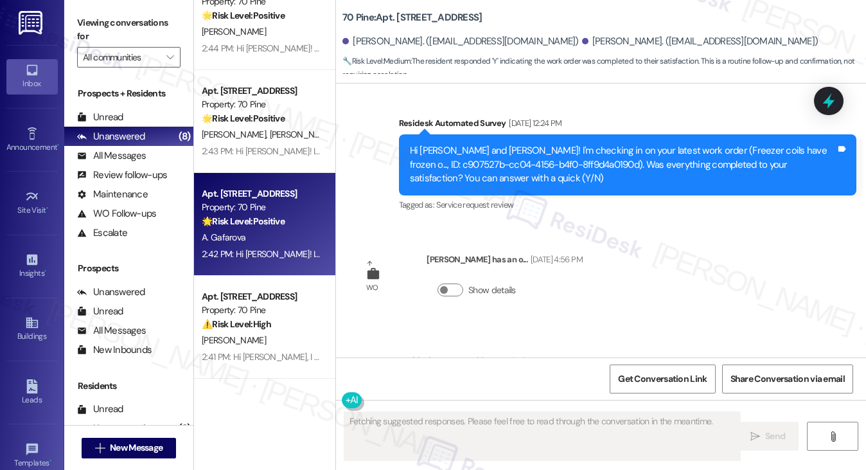
scroll to position [3494, 0]
